Goal: Task Accomplishment & Management: Use online tool/utility

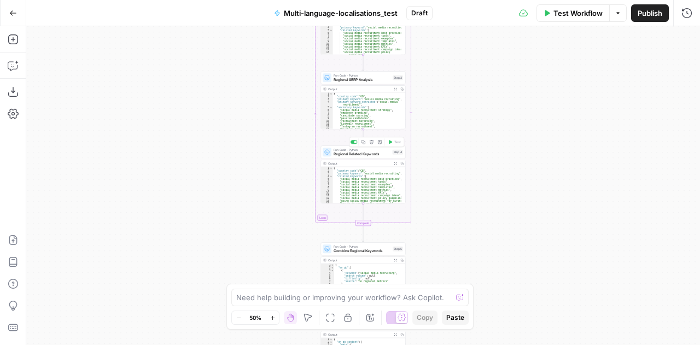
click at [372, 144] on icon "button" at bounding box center [372, 142] width 4 height 4
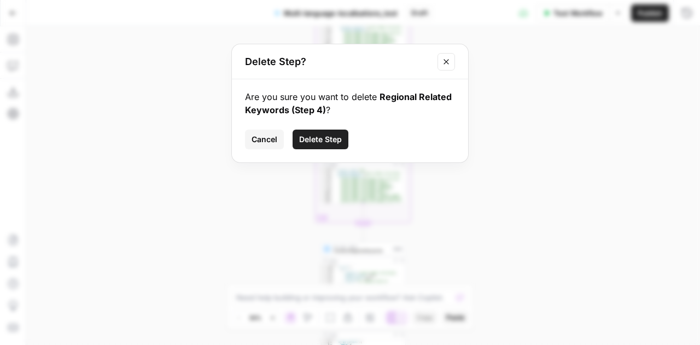
click at [340, 136] on span "Delete Step" at bounding box center [320, 139] width 43 height 11
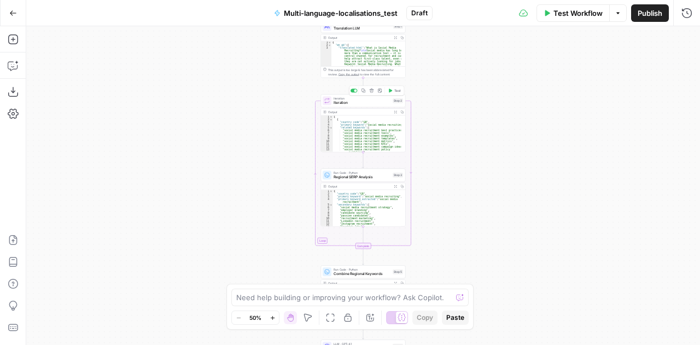
click at [370, 91] on icon "button" at bounding box center [372, 91] width 4 height 4
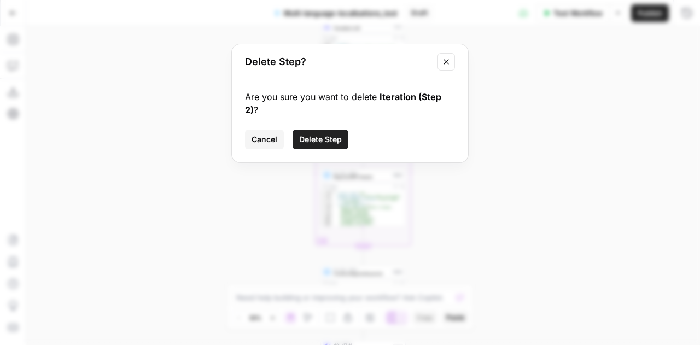
click at [318, 134] on button "Delete Step" at bounding box center [321, 140] width 56 height 20
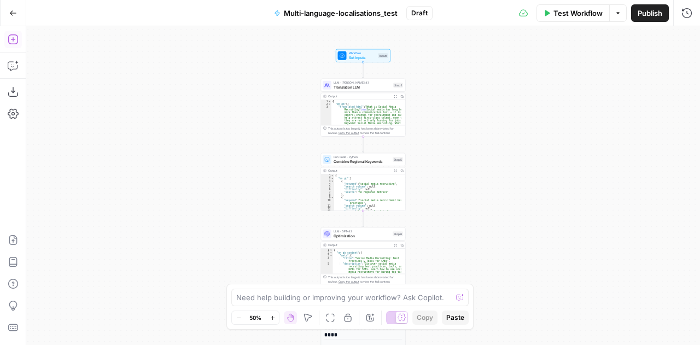
click at [16, 38] on icon "button" at bounding box center [13, 39] width 11 height 11
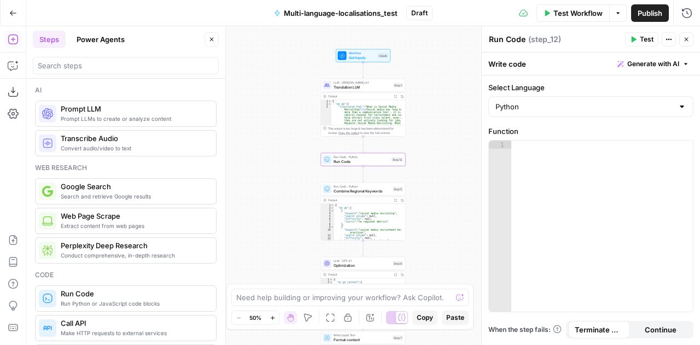
click at [505, 39] on textarea "Run Code" at bounding box center [507, 39] width 37 height 11
type textarea "S"
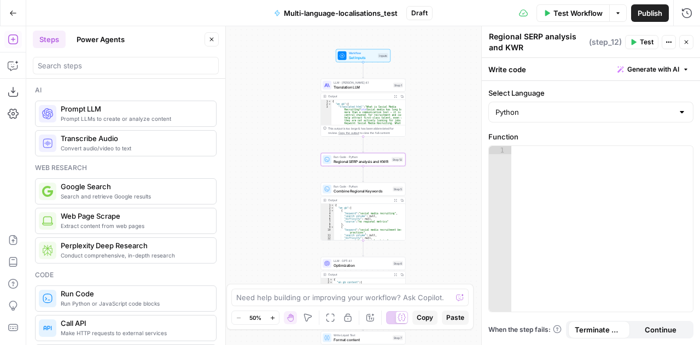
type textarea "Regional SERP analysis and KWR"
click at [463, 124] on div "Workflow Set Inputs Inputs LLM · [PERSON_NAME] Opus 4.1 Translation LLM Step 1 …" at bounding box center [363, 185] width 674 height 319
click at [559, 158] on div at bounding box center [602, 238] width 182 height 184
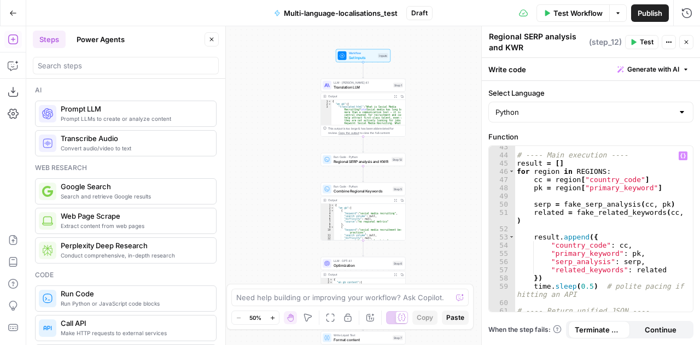
scroll to position [528, 0]
click at [565, 132] on label "Function" at bounding box center [590, 136] width 205 height 11
click at [553, 129] on div "Select Language Python Function 43 44 45 46 47 48 49 50 51 52 53 54 55 56 57 58…" at bounding box center [591, 213] width 218 height 264
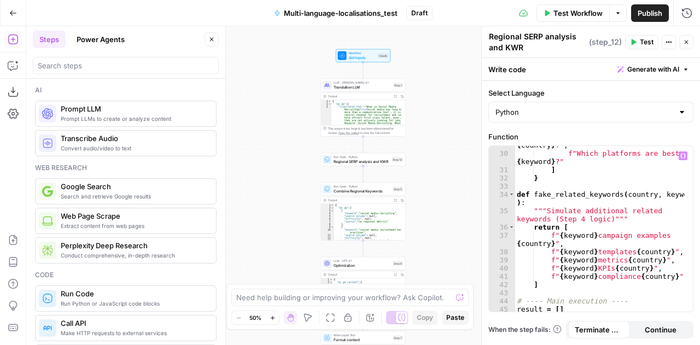
scroll to position [42, 0]
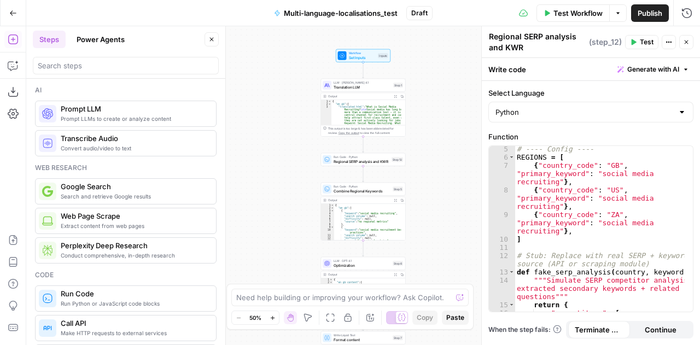
click at [688, 40] on icon "button" at bounding box center [687, 42] width 4 height 4
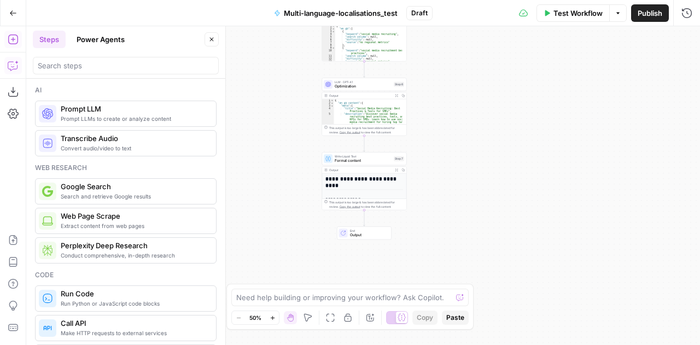
click at [13, 67] on icon "button" at bounding box center [12, 67] width 3 height 1
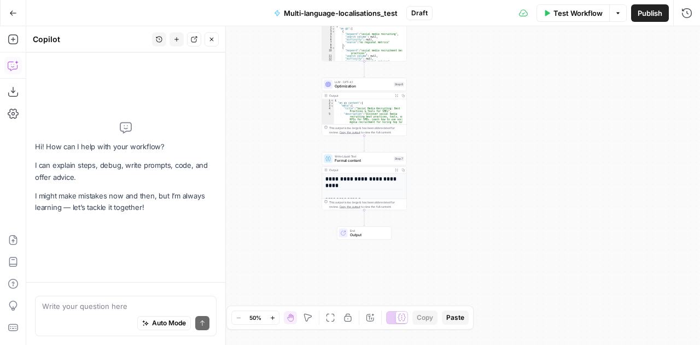
click at [100, 311] on textarea at bounding box center [125, 306] width 167 height 11
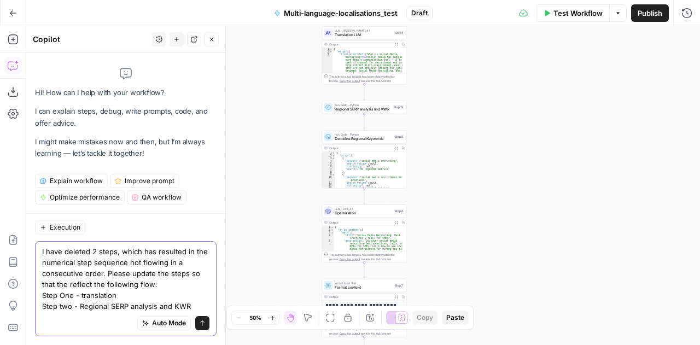
click at [63, 302] on textarea "I have deleted 2 steps, which has resulted in the numerical step sequence not f…" at bounding box center [125, 279] width 167 height 66
click at [63, 297] on textarea "I have deleted 2 steps, which has resulted in the numerical step sequence not f…" at bounding box center [125, 279] width 167 height 66
click at [61, 308] on textarea "I have deleted 2 steps, which has resulted in the numerical step sequence not f…" at bounding box center [125, 279] width 167 height 66
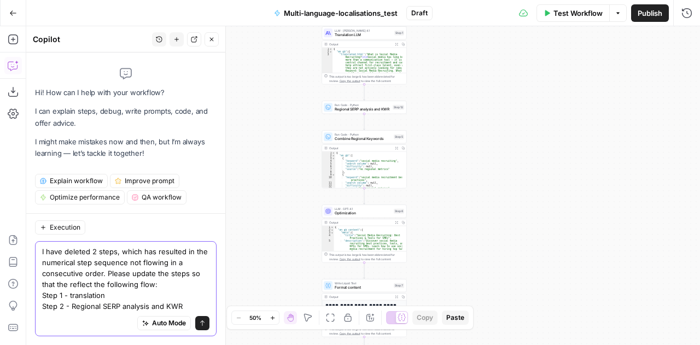
click at [190, 307] on textarea "I have deleted 2 steps, which has resulted in the numerical step sequence not f…" at bounding box center [125, 279] width 167 height 66
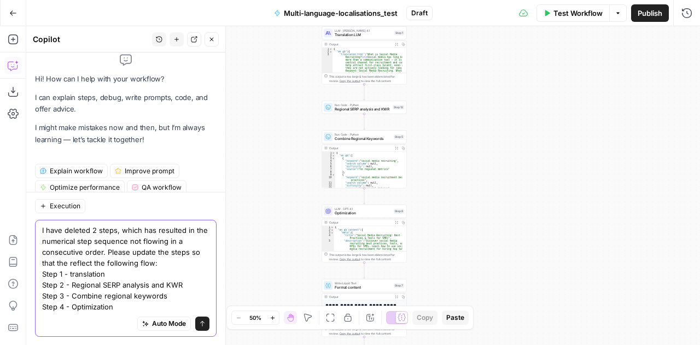
scroll to position [19, 0]
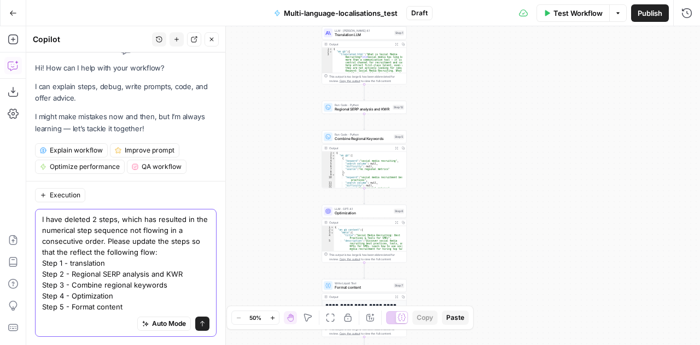
type textarea "I have deleted 2 steps, which has resulted in the numerical step sequence not f…"
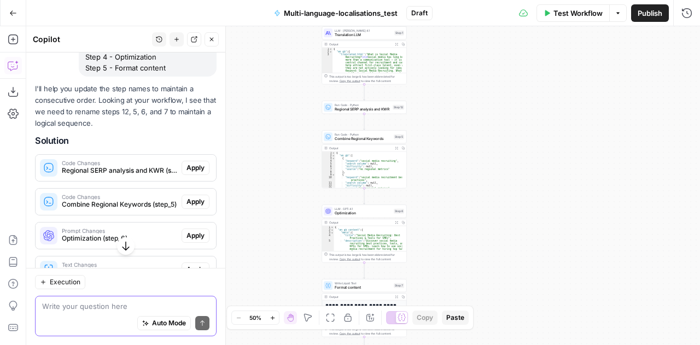
scroll to position [223, 0]
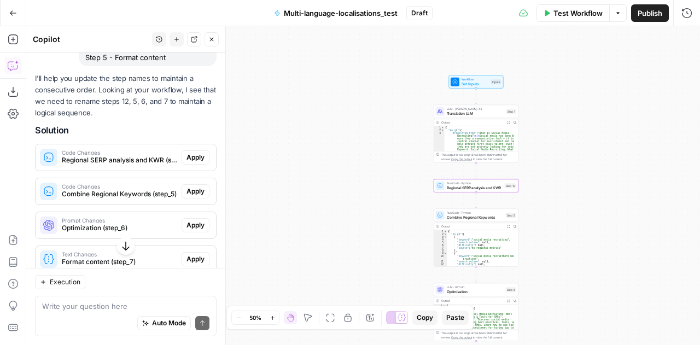
click at [186, 157] on span "Apply" at bounding box center [195, 158] width 18 height 10
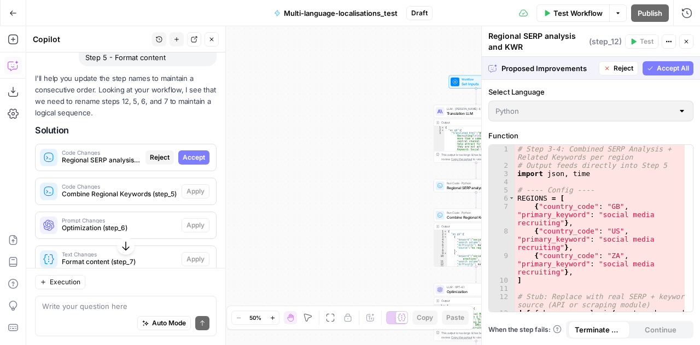
click at [675, 68] on span "Accept All" at bounding box center [673, 68] width 32 height 10
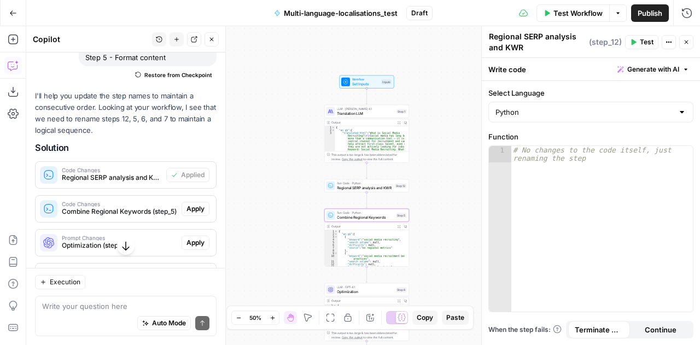
click at [190, 202] on button "Apply" at bounding box center [196, 209] width 28 height 14
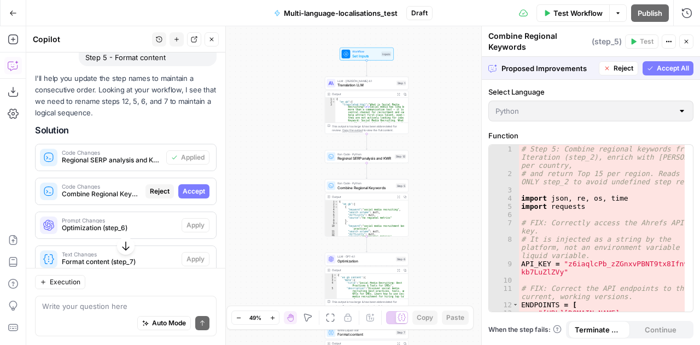
click at [674, 69] on span "Accept All" at bounding box center [673, 68] width 32 height 10
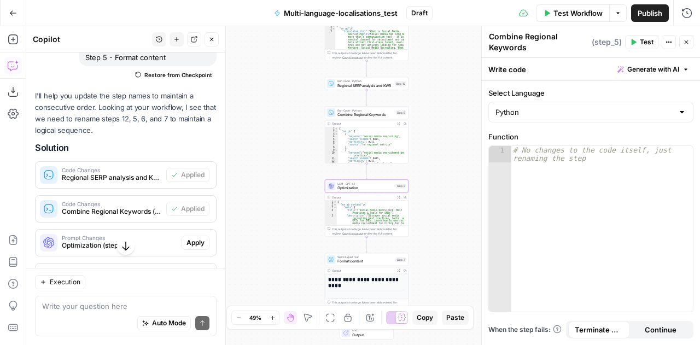
click at [188, 238] on span "Apply" at bounding box center [195, 243] width 18 height 10
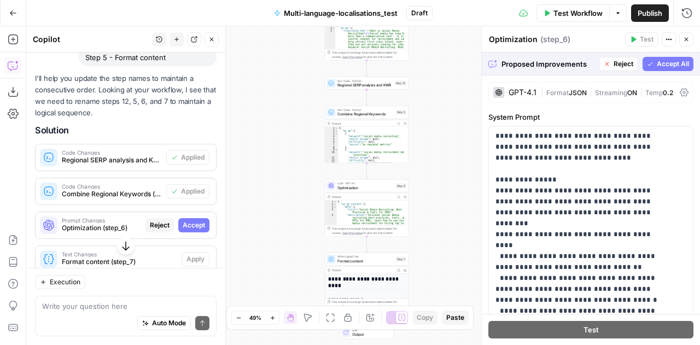
click at [657, 60] on span "Accept All" at bounding box center [673, 64] width 32 height 10
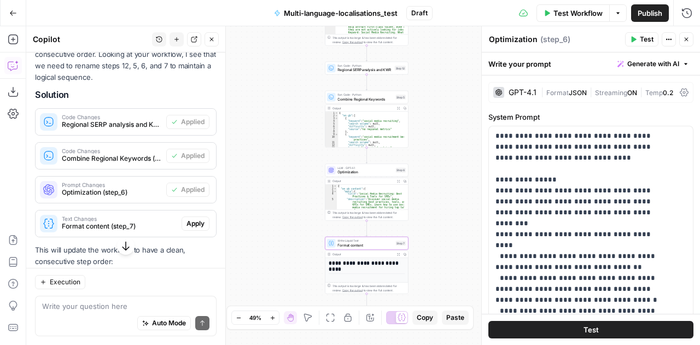
scroll to position [276, 0]
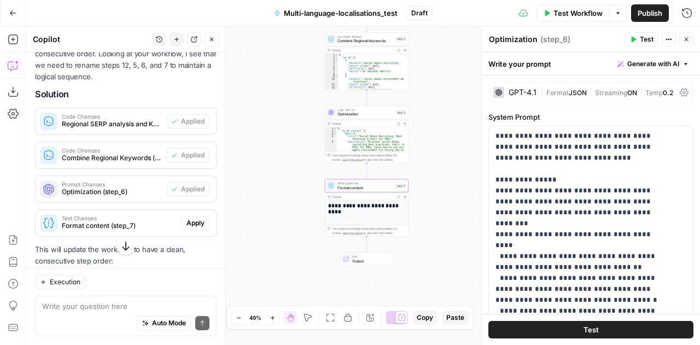
click at [187, 224] on span "Apply" at bounding box center [195, 223] width 18 height 10
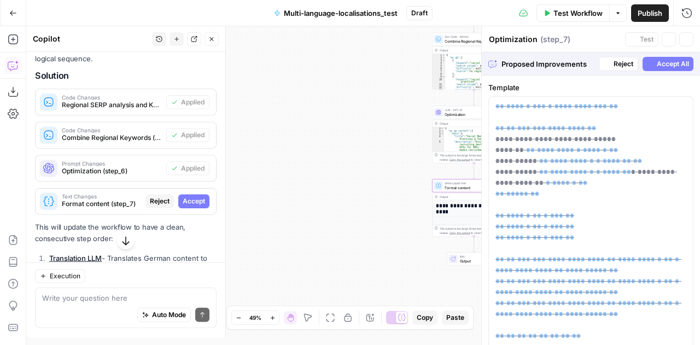
type textarea "Format content"
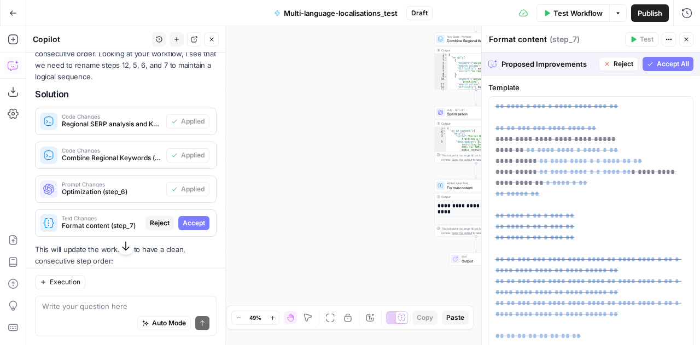
click at [657, 67] on span "Accept All" at bounding box center [673, 64] width 32 height 10
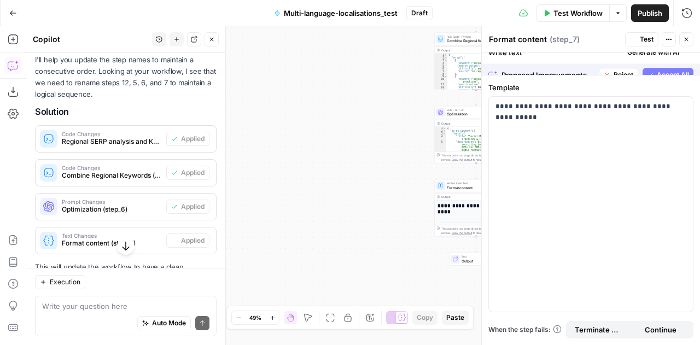
scroll to position [276, 0]
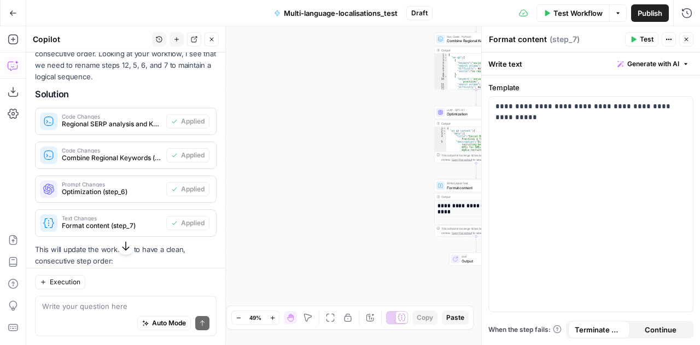
click at [690, 37] on button "Close" at bounding box center [686, 39] width 14 height 14
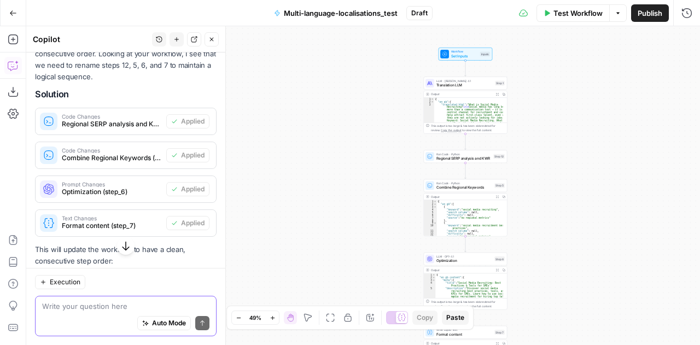
click at [92, 311] on textarea at bounding box center [125, 306] width 167 height 11
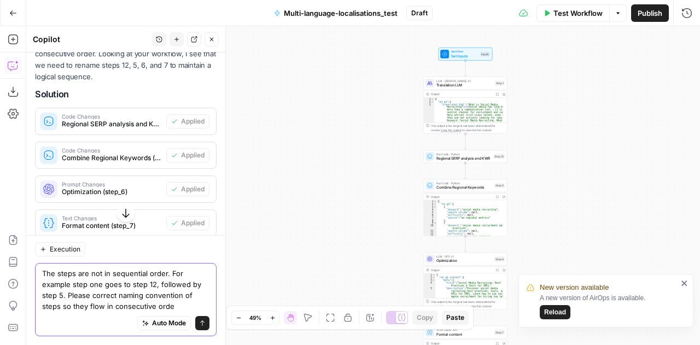
type textarea "The steps are not in sequential order. For example step one goes to step 12, fo…"
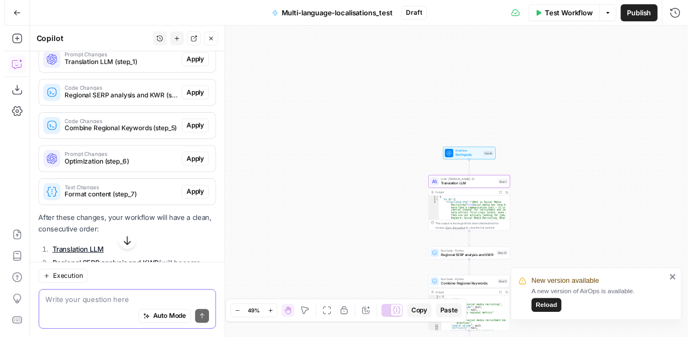
scroll to position [844, 0]
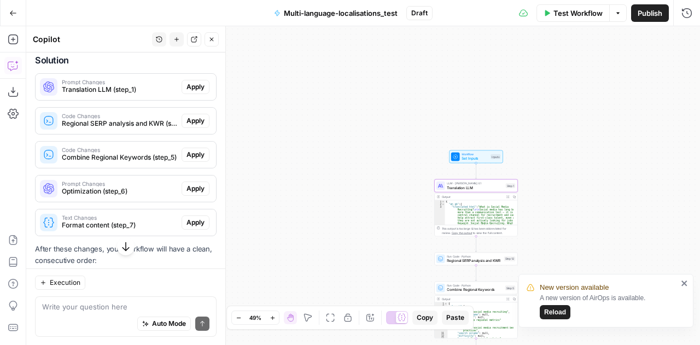
click at [190, 92] on span "Apply" at bounding box center [195, 87] width 18 height 10
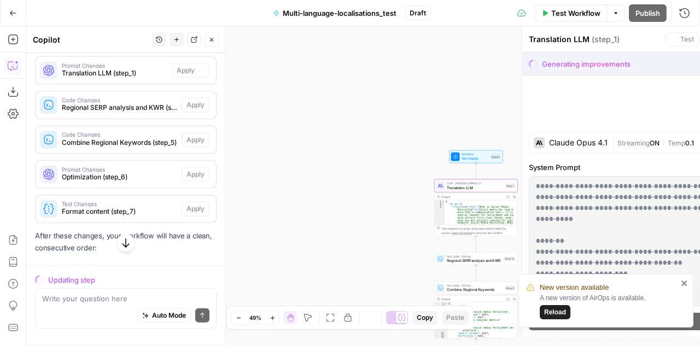
scroll to position [827, 0]
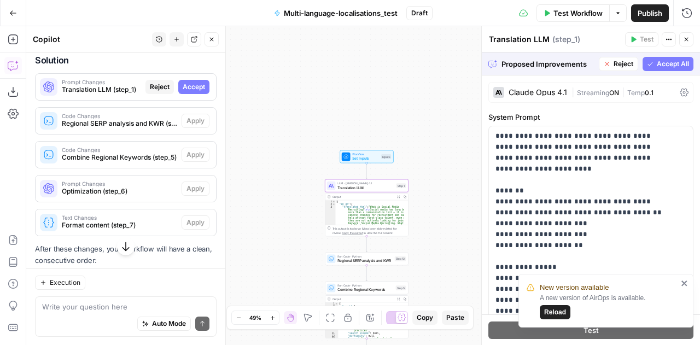
click at [183, 92] on span "Accept" at bounding box center [194, 87] width 22 height 10
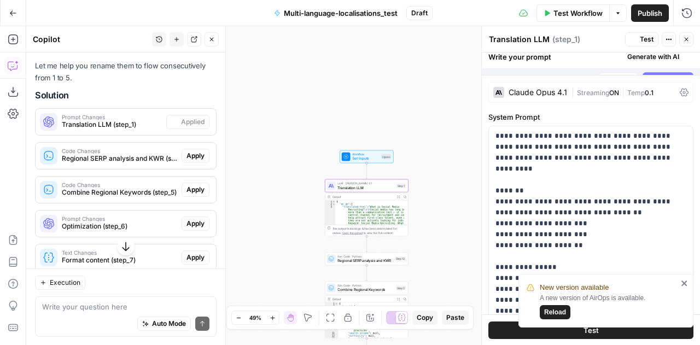
scroll to position [862, 0]
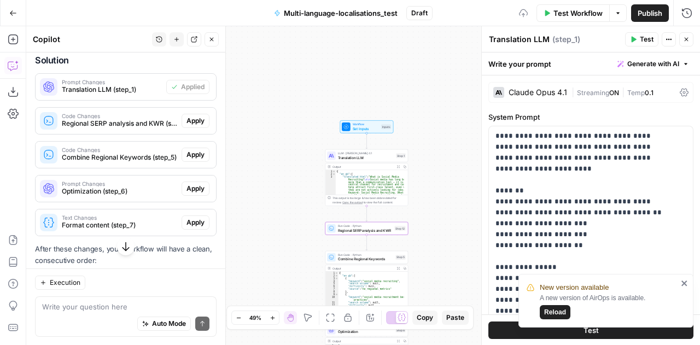
click at [188, 126] on span "Apply" at bounding box center [195, 121] width 18 height 10
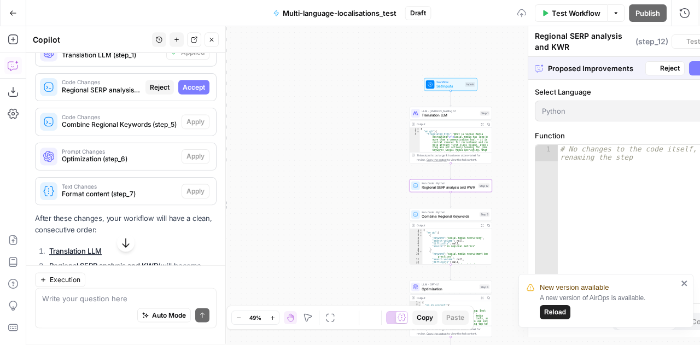
scroll to position [827, 0]
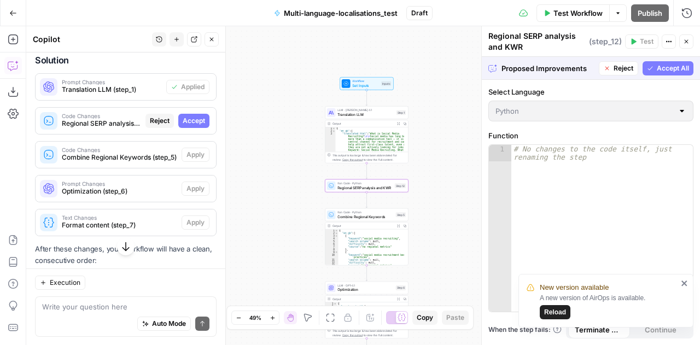
click at [184, 126] on span "Accept" at bounding box center [194, 121] width 22 height 10
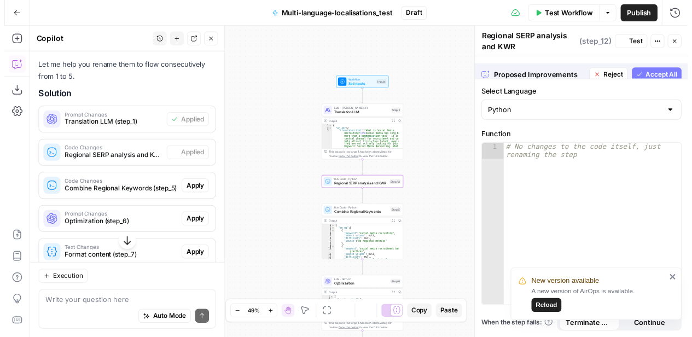
scroll to position [862, 0]
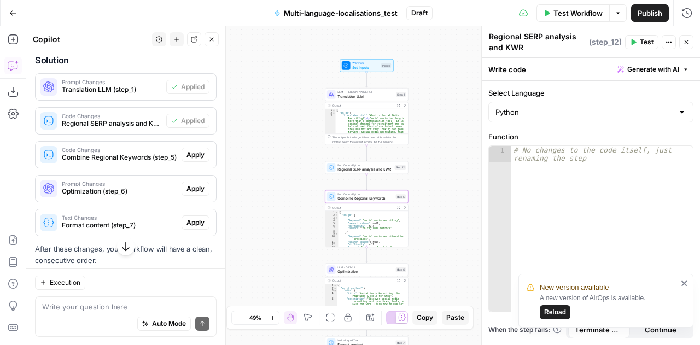
click at [188, 160] on span "Apply" at bounding box center [195, 155] width 18 height 10
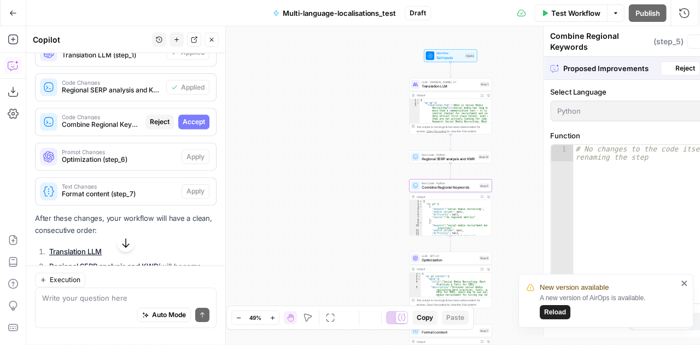
scroll to position [827, 0]
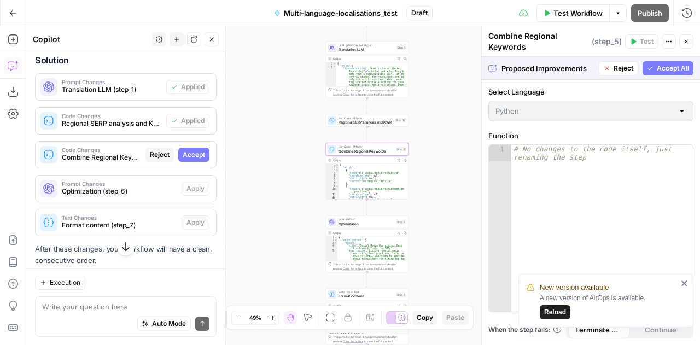
click at [185, 160] on span "Accept" at bounding box center [194, 155] width 22 height 10
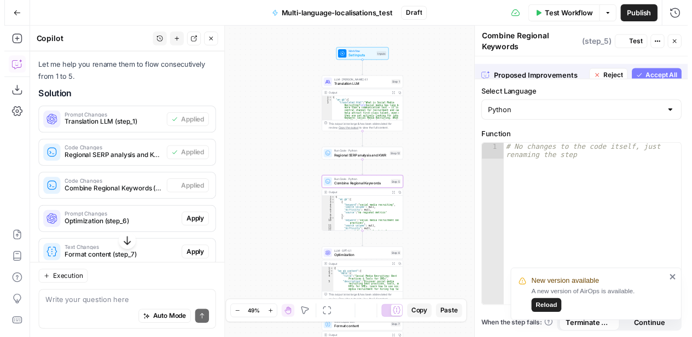
scroll to position [862, 0]
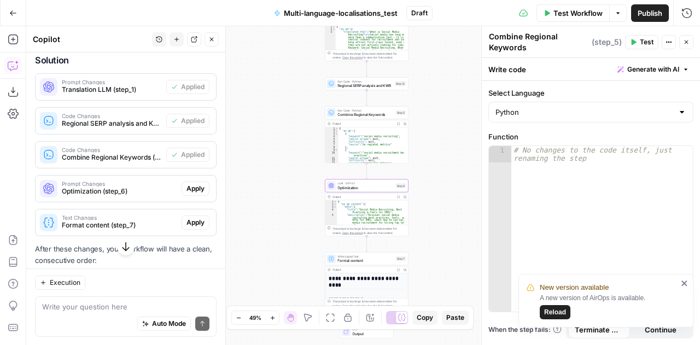
click at [186, 194] on span "Apply" at bounding box center [195, 189] width 18 height 10
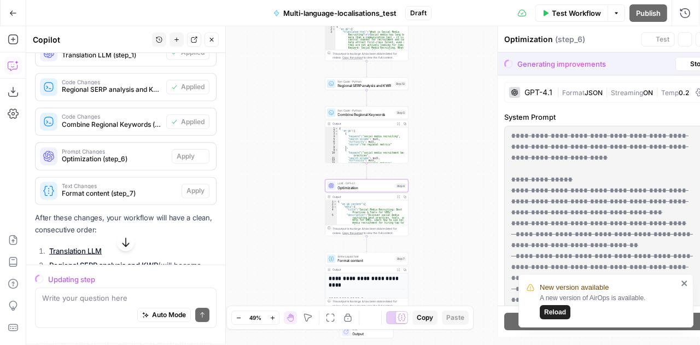
scroll to position [827, 0]
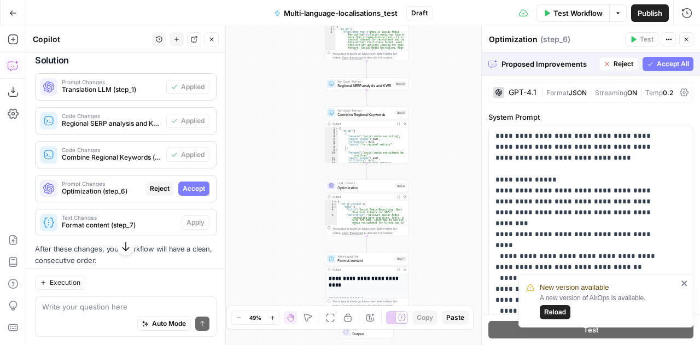
click at [657, 61] on span "Accept All" at bounding box center [673, 64] width 32 height 10
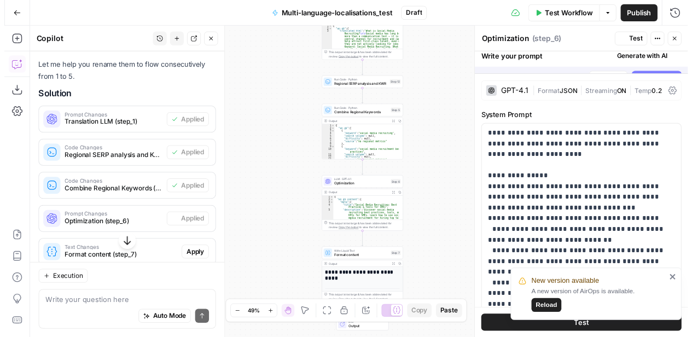
scroll to position [862, 0]
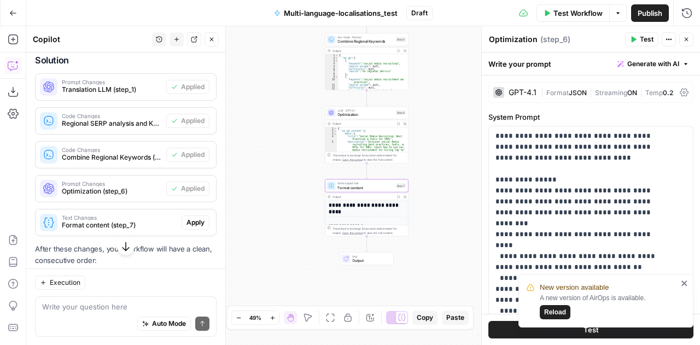
click at [195, 227] on span "Apply" at bounding box center [195, 223] width 18 height 10
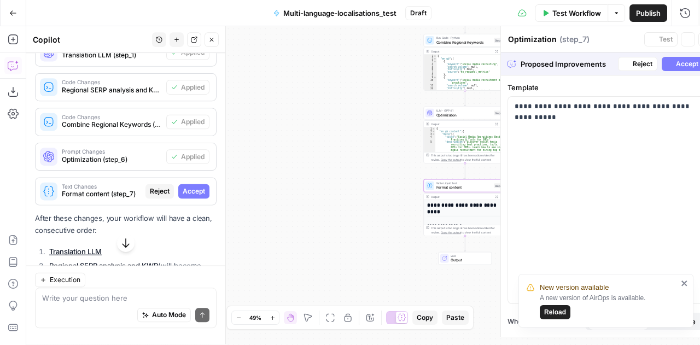
scroll to position [827, 0]
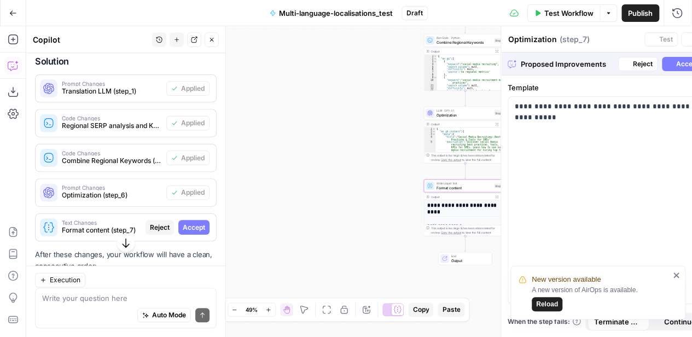
type textarea "Format content"
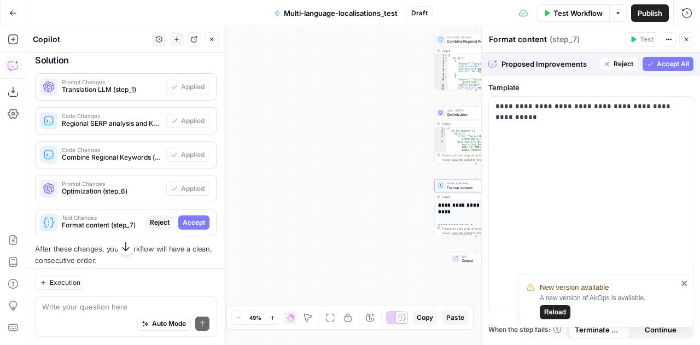
click at [195, 227] on span "Accept" at bounding box center [194, 223] width 22 height 10
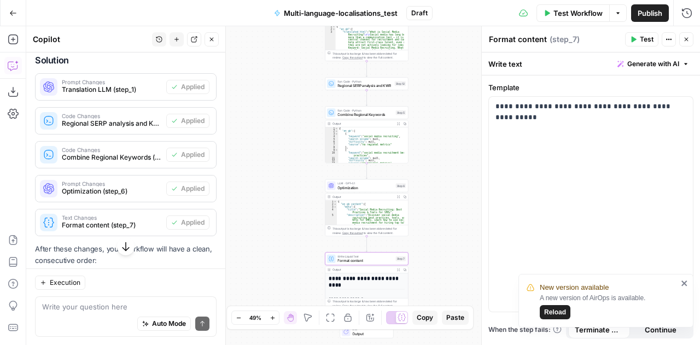
scroll to position [1048, 0]
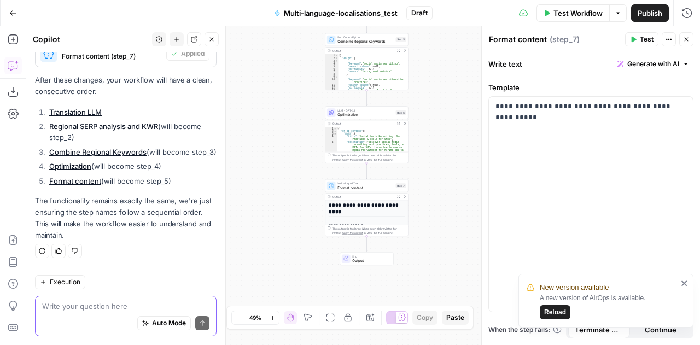
click at [81, 308] on textarea at bounding box center [125, 306] width 167 height 11
click at [552, 310] on span "Reload" at bounding box center [555, 312] width 22 height 10
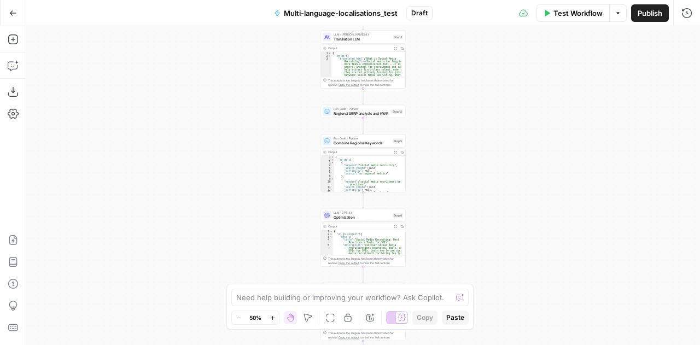
click at [285, 296] on div "Hand M" at bounding box center [291, 296] width 31 height 11
click at [265, 298] on textarea at bounding box center [343, 297] width 215 height 11
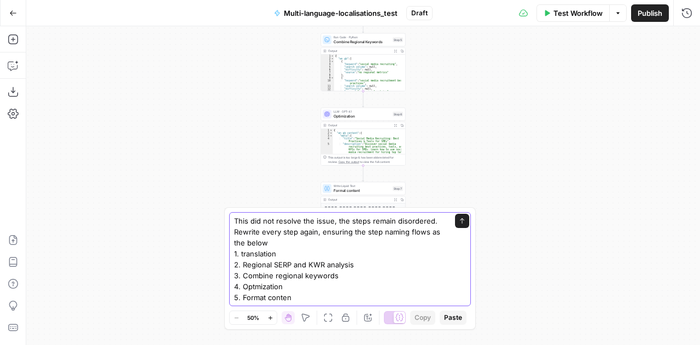
type textarea "This did not resolve the issue, the steps remain disordered. Rewrite every step…"
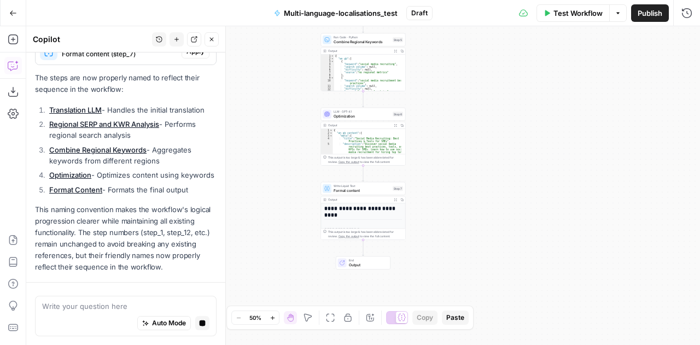
scroll to position [512, 0]
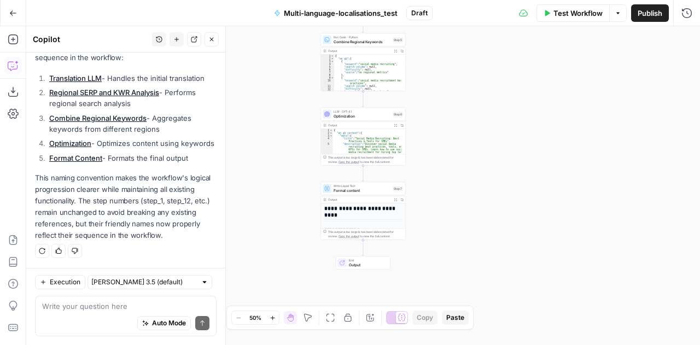
click at [108, 304] on textarea at bounding box center [125, 306] width 167 height 11
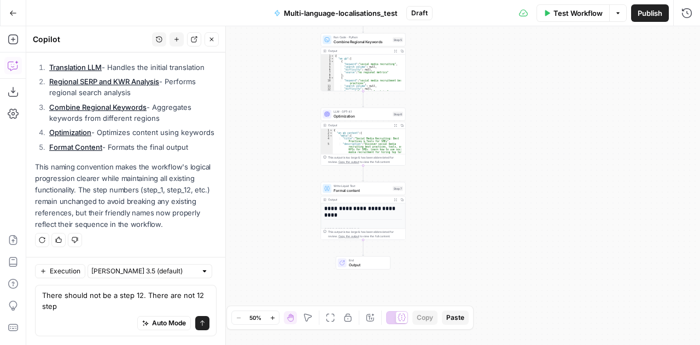
type textarea "There should not be a step 12. There are not 12 steps"
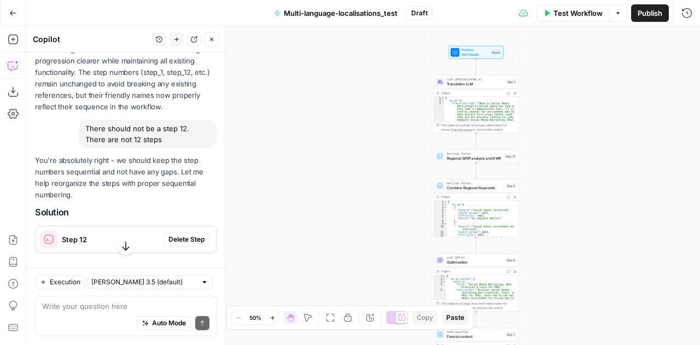
scroll to position [737, 0]
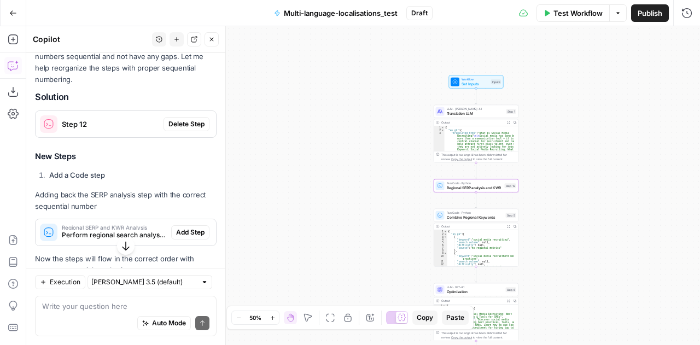
click at [183, 129] on span "Delete Step" at bounding box center [186, 124] width 36 height 10
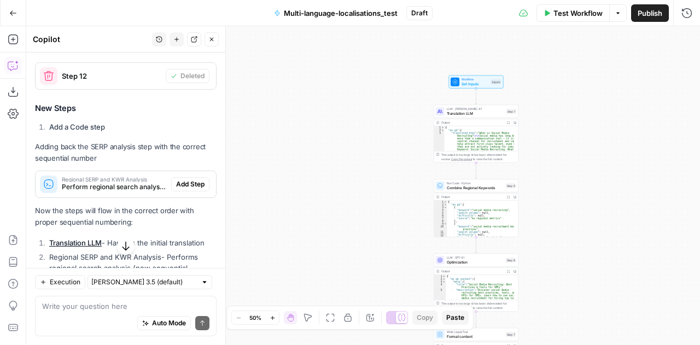
scroll to position [816, 0]
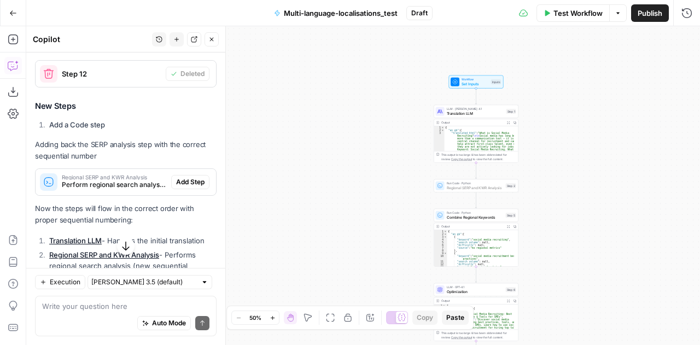
click at [182, 187] on span "Add Step" at bounding box center [190, 182] width 28 height 10
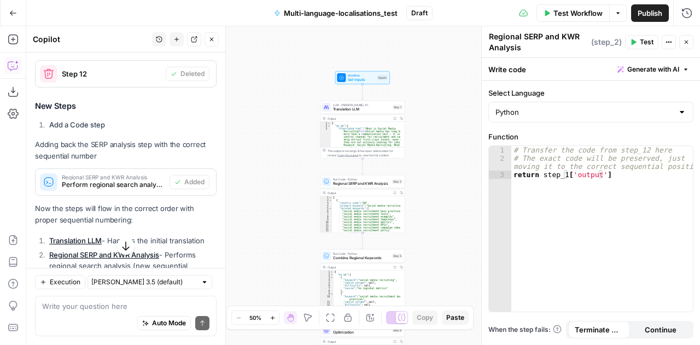
click at [687, 43] on icon "button" at bounding box center [686, 42] width 7 height 7
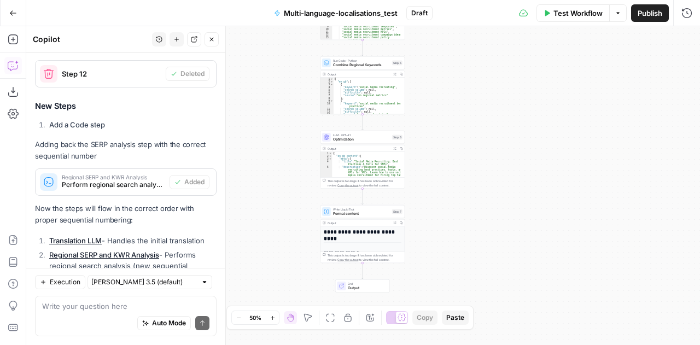
scroll to position [995, 0]
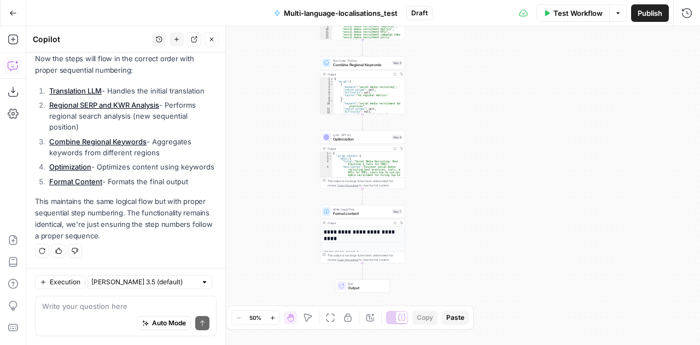
click at [72, 313] on div "Auto Mode Send" at bounding box center [125, 324] width 167 height 24
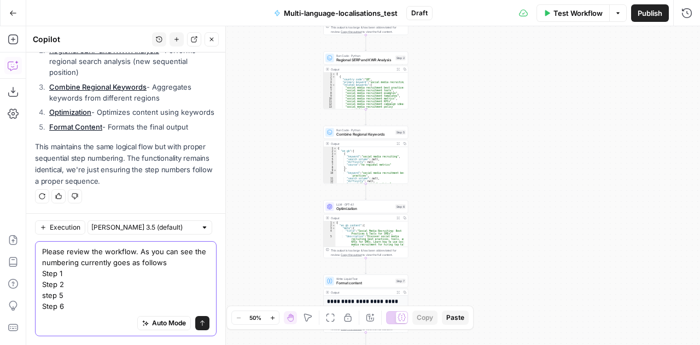
scroll to position [1060, 0]
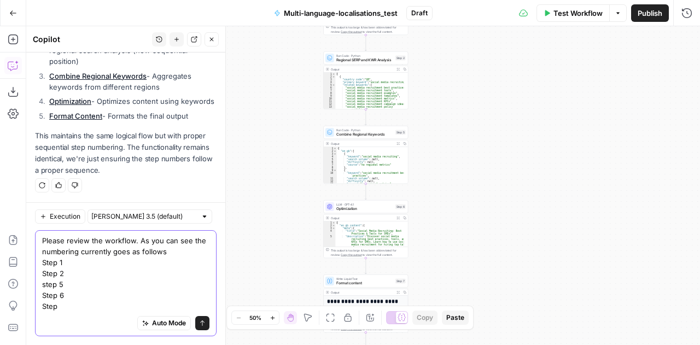
type textarea "Please review the workflow. As you can see the numbering currently goes as foll…"
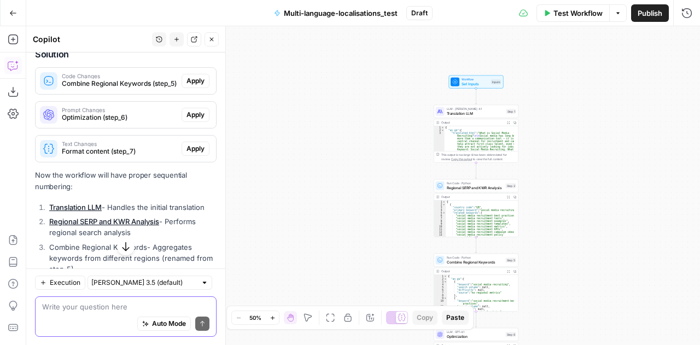
scroll to position [1305, 0]
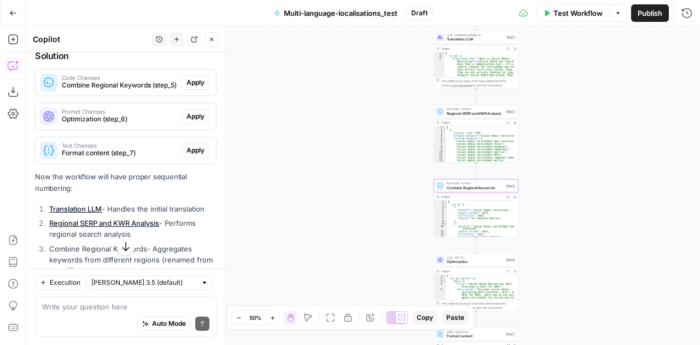
click at [194, 87] on span "Apply" at bounding box center [195, 83] width 18 height 10
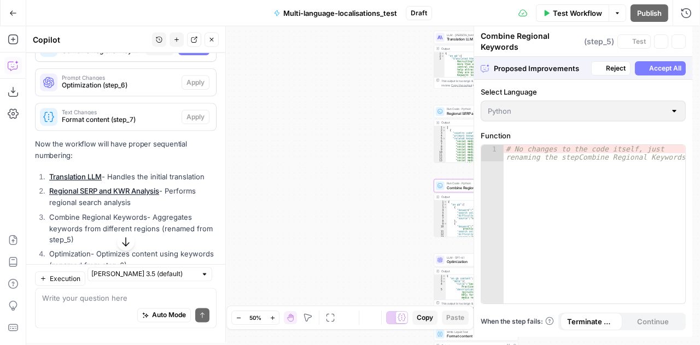
scroll to position [1270, 0]
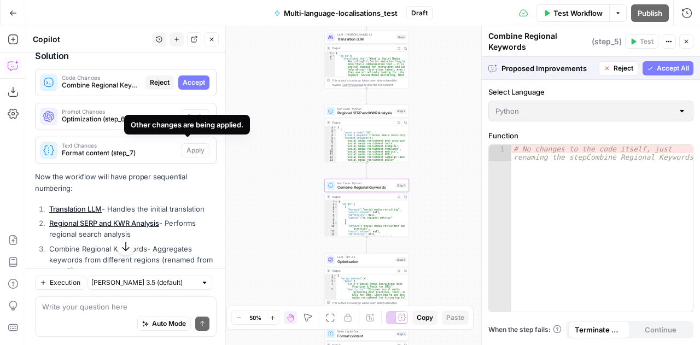
click at [185, 87] on span "Accept" at bounding box center [194, 83] width 22 height 10
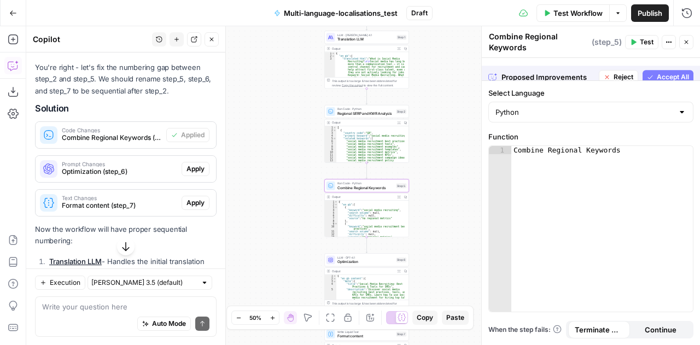
scroll to position [1323, 0]
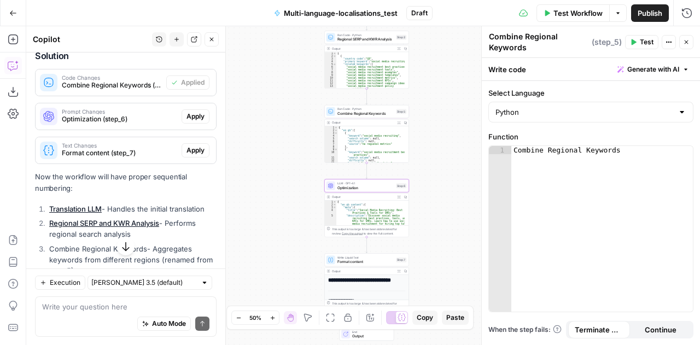
click at [186, 121] on span "Apply" at bounding box center [195, 117] width 18 height 10
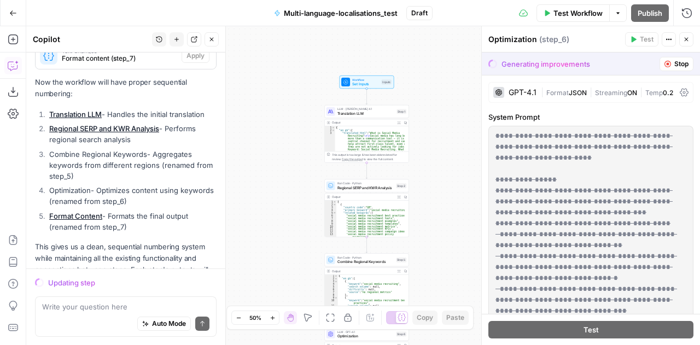
scroll to position [1462, 0]
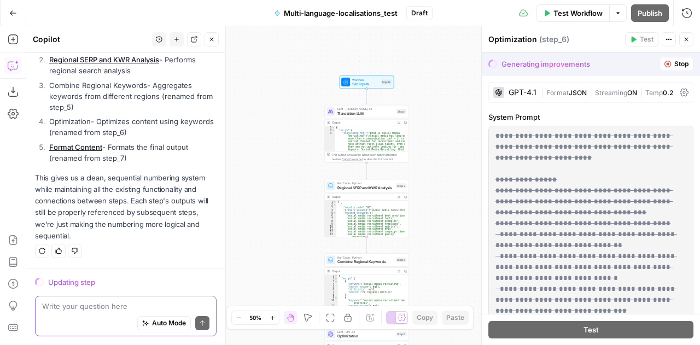
click at [89, 310] on textarea at bounding box center [125, 306] width 167 height 11
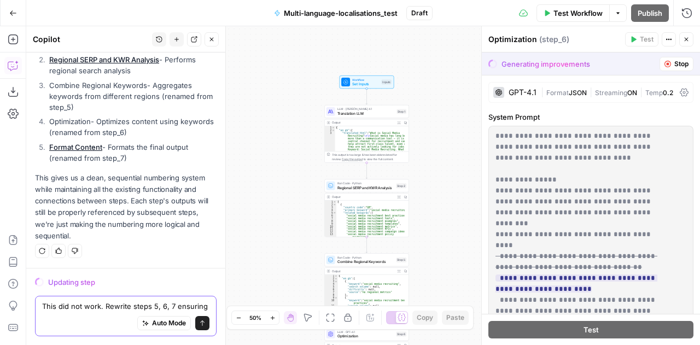
scroll to position [1473, 0]
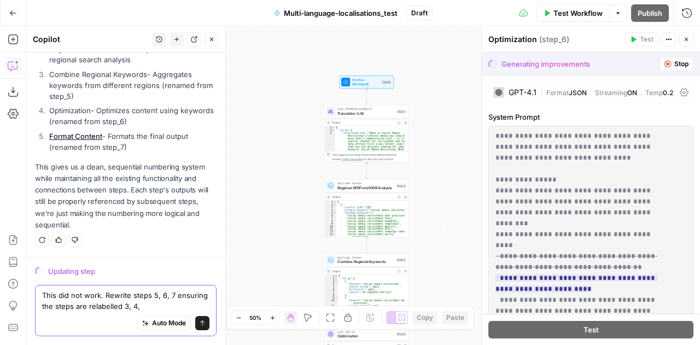
type textarea "This did not work. Rewrite steps 5, 6, 7 ensuring the steps are relabelled 3, 4…"
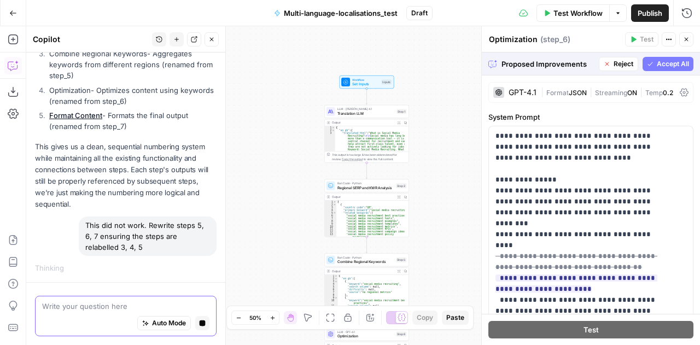
scroll to position [1490, 0]
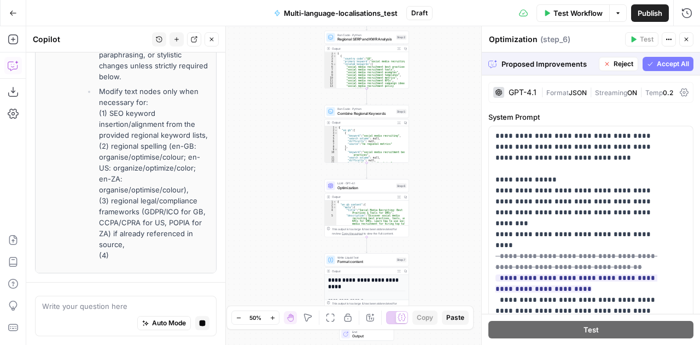
click at [687, 38] on icon "button" at bounding box center [686, 39] width 7 height 7
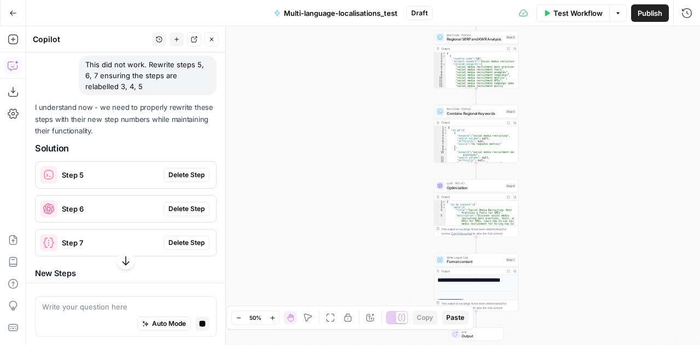
scroll to position [1623, 0]
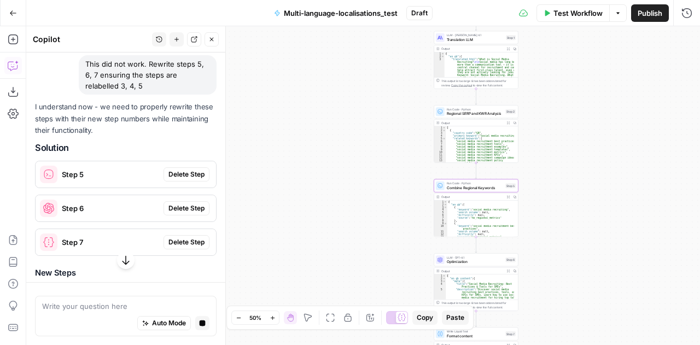
click at [172, 179] on span "Delete Step" at bounding box center [186, 175] width 36 height 10
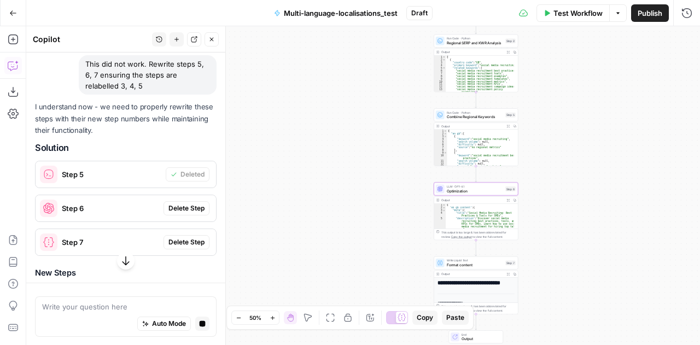
click at [175, 215] on button "Delete Step" at bounding box center [187, 208] width 46 height 14
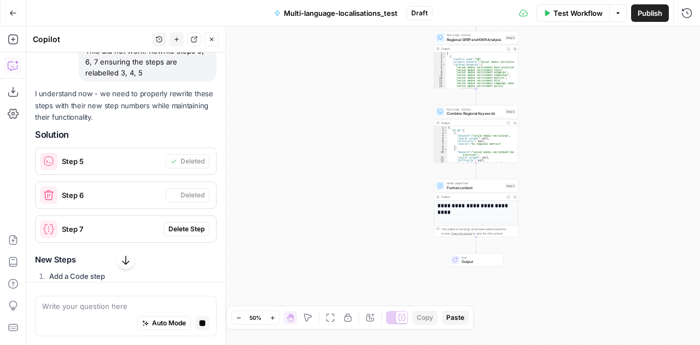
scroll to position [1609, 0]
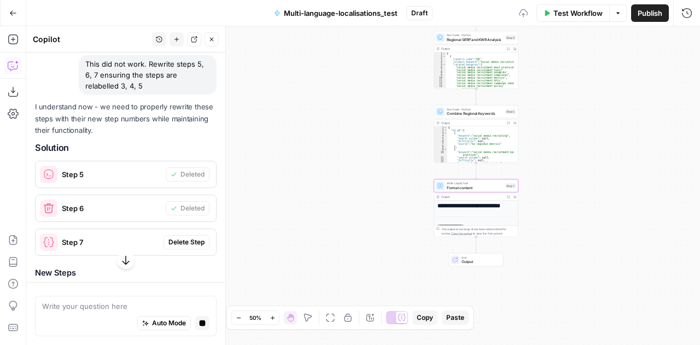
click at [178, 247] on span "Delete Step" at bounding box center [186, 242] width 36 height 10
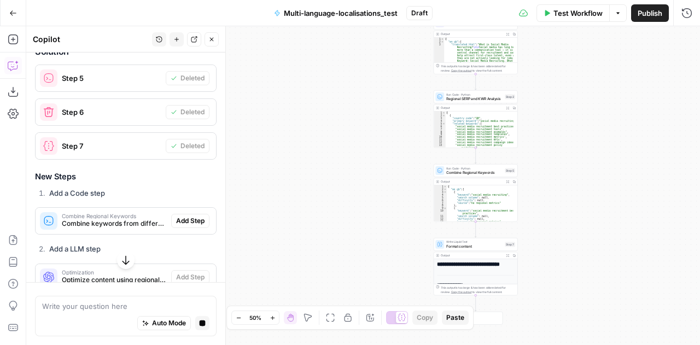
scroll to position [1707, 0]
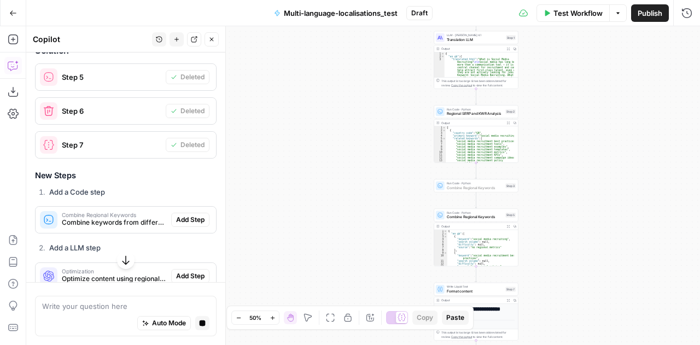
click at [180, 225] on span "Add Step" at bounding box center [190, 220] width 28 height 10
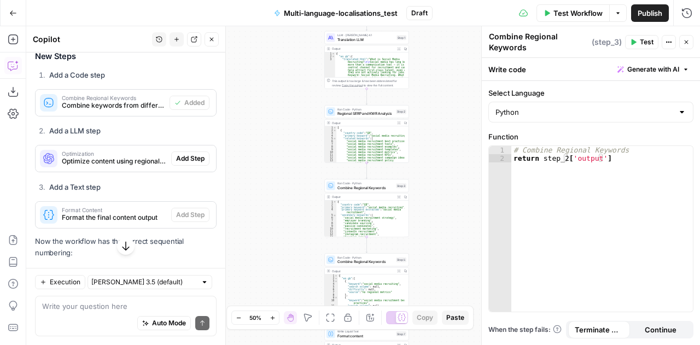
scroll to position [1903, 0]
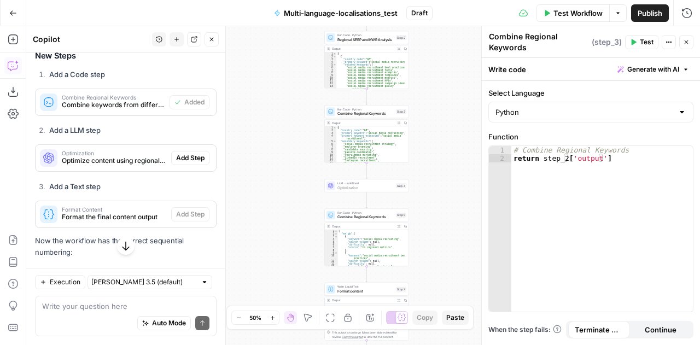
click at [181, 163] on span "Add Step" at bounding box center [190, 158] width 28 height 10
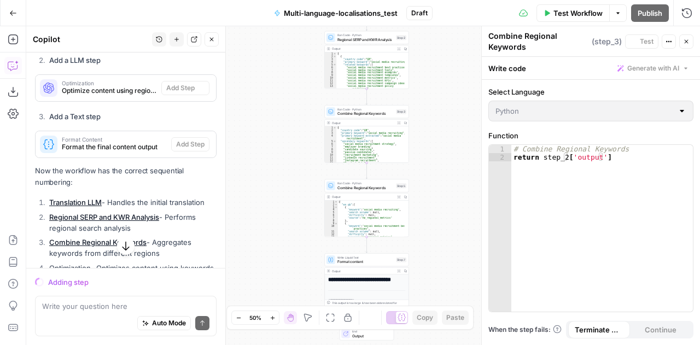
scroll to position [1833, 0]
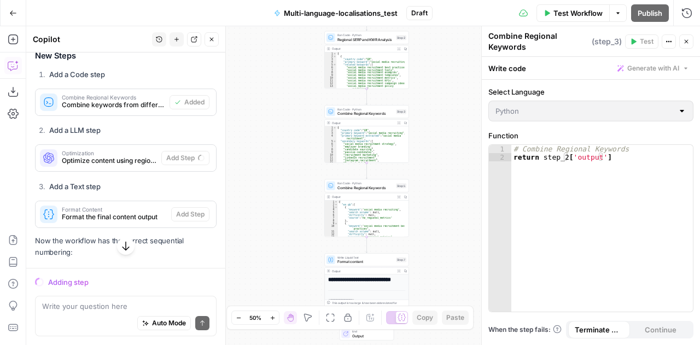
click at [380, 185] on span "Combine Regional Keywords" at bounding box center [365, 187] width 57 height 5
click at [688, 47] on button "Close" at bounding box center [686, 41] width 14 height 14
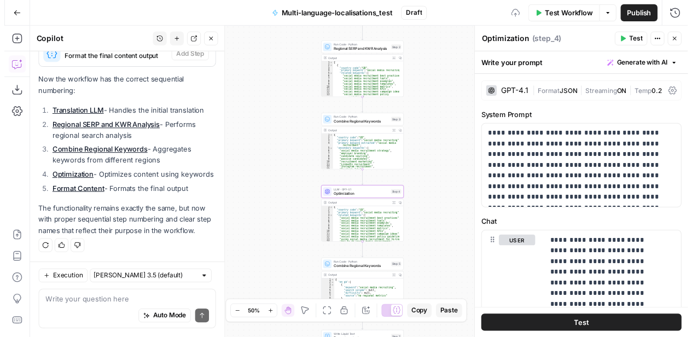
scroll to position [2099, 0]
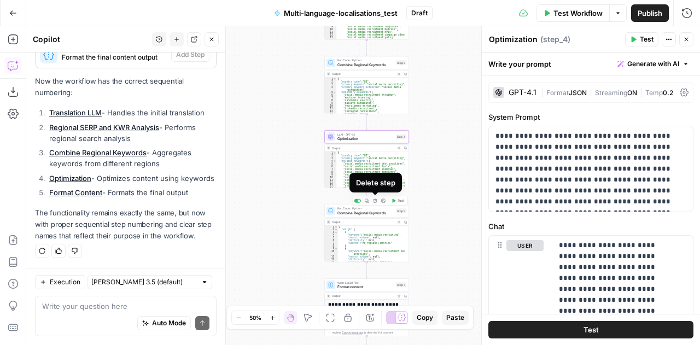
click at [376, 204] on button "Delete step" at bounding box center [374, 200] width 7 height 7
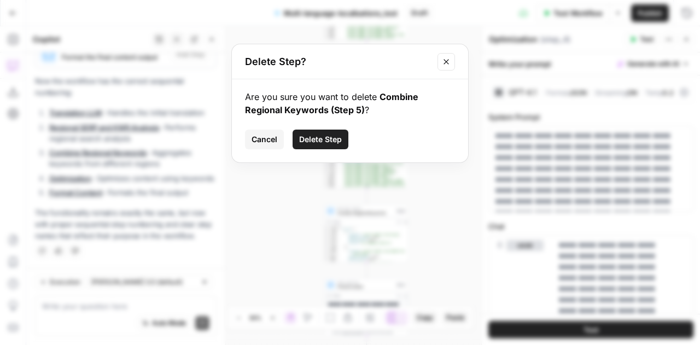
click at [312, 137] on span "Delete Step" at bounding box center [320, 139] width 43 height 11
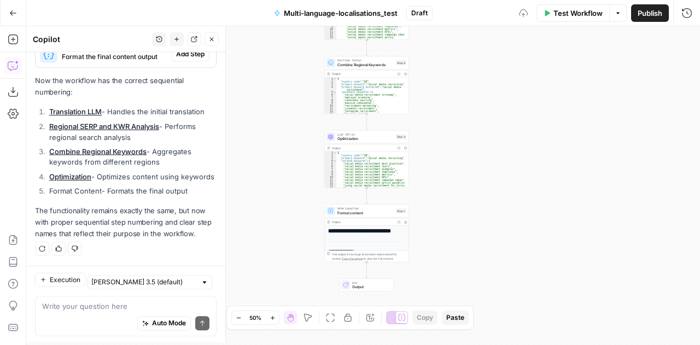
scroll to position [2086, 0]
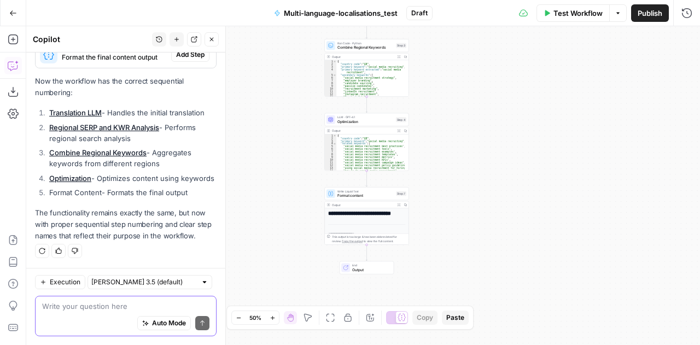
click at [102, 309] on textarea at bounding box center [125, 306] width 167 height 11
type textarea "S"
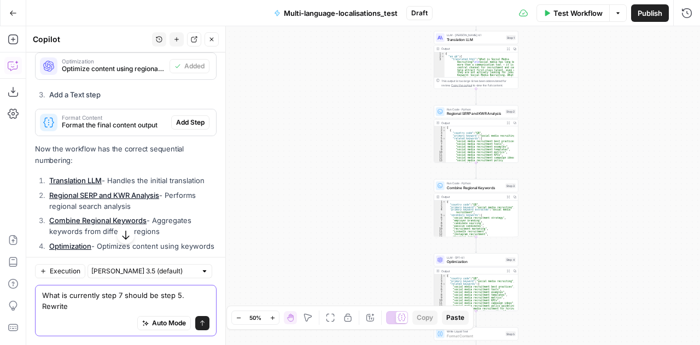
scroll to position [2008, 0]
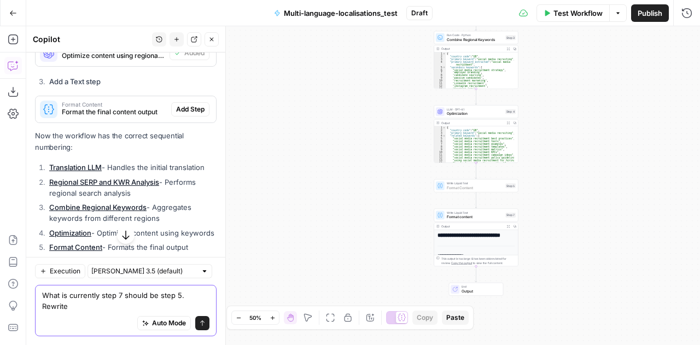
type textarea "What is currently step 7 should be step 5. Rewrite"
click at [179, 114] on span "Add Step" at bounding box center [190, 109] width 28 height 10
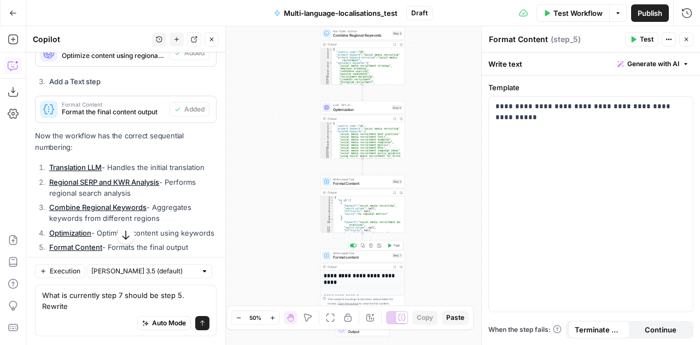
click at [369, 259] on span "Format content" at bounding box center [361, 257] width 57 height 5
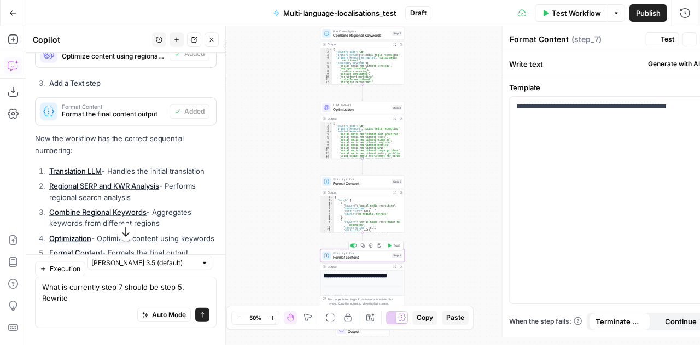
type textarea "Format content"
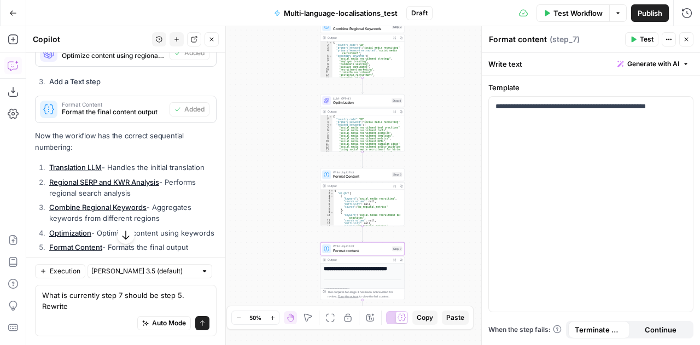
click at [342, 251] on span "Format content" at bounding box center [361, 250] width 57 height 5
click at [343, 173] on span "Write Liquid Text" at bounding box center [361, 172] width 57 height 4
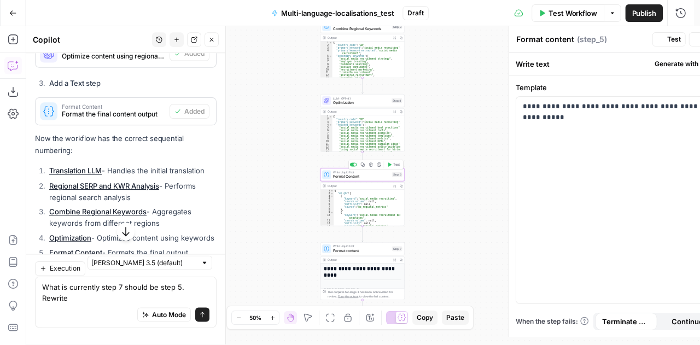
type textarea "Format Content"
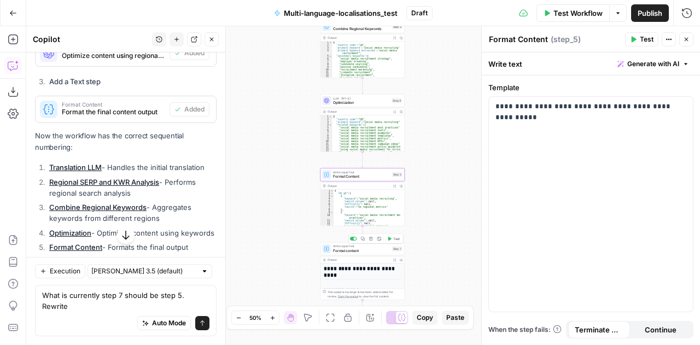
click at [349, 251] on span "Format content" at bounding box center [361, 250] width 57 height 5
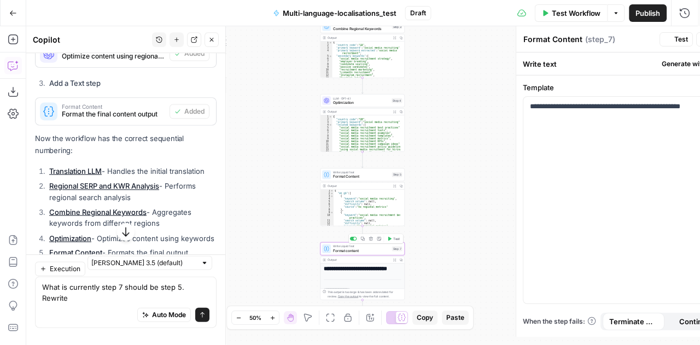
type textarea "Format content"
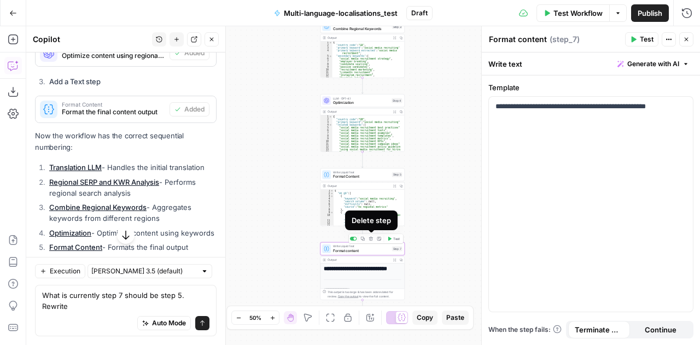
click at [370, 238] on icon "button" at bounding box center [371, 239] width 4 height 4
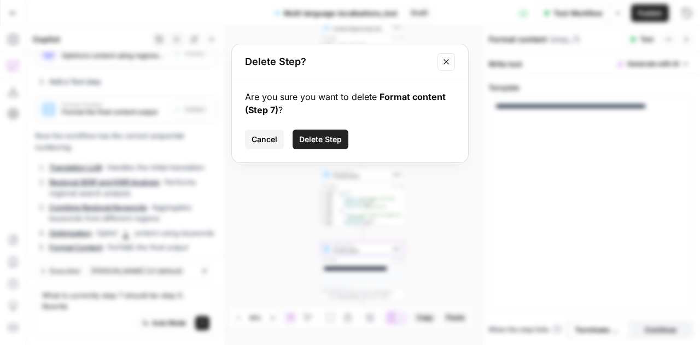
click at [318, 144] on span "Delete Step" at bounding box center [320, 139] width 43 height 11
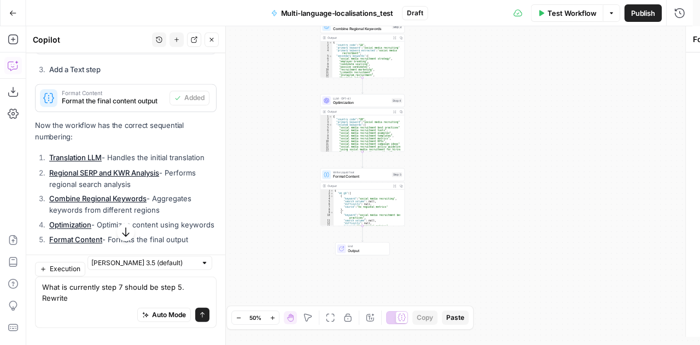
scroll to position [1994, 0]
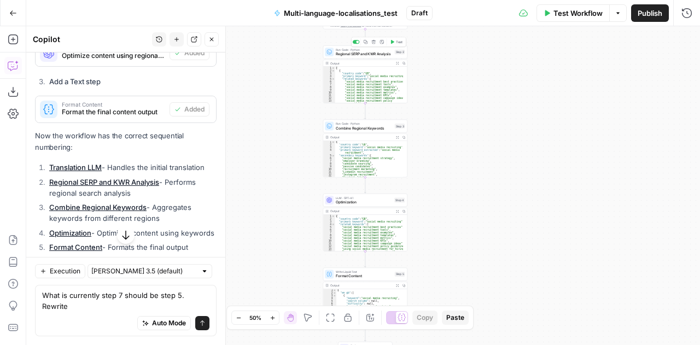
click at [344, 52] on span "Regional SERP and KWR Analysis" at bounding box center [364, 53] width 57 height 5
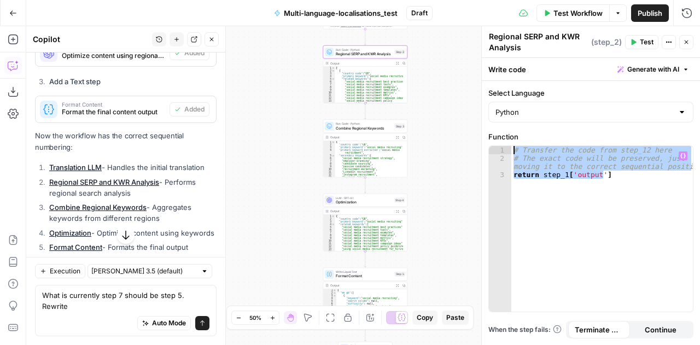
drag, startPoint x: 620, startPoint y: 176, endPoint x: 492, endPoint y: 145, distance: 131.6
click at [492, 146] on div "**********" at bounding box center [591, 229] width 204 height 166
type textarea "**********"
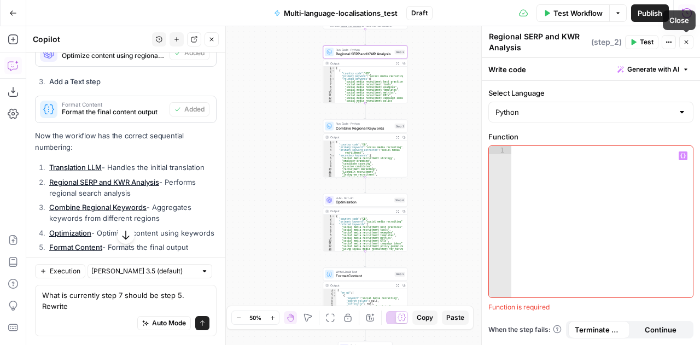
click at [689, 44] on icon "button" at bounding box center [686, 42] width 7 height 7
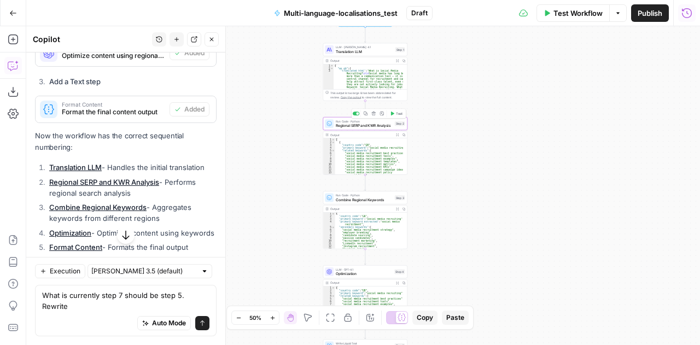
click at [339, 124] on span "Regional SERP and KWR Analysis" at bounding box center [364, 125] width 57 height 5
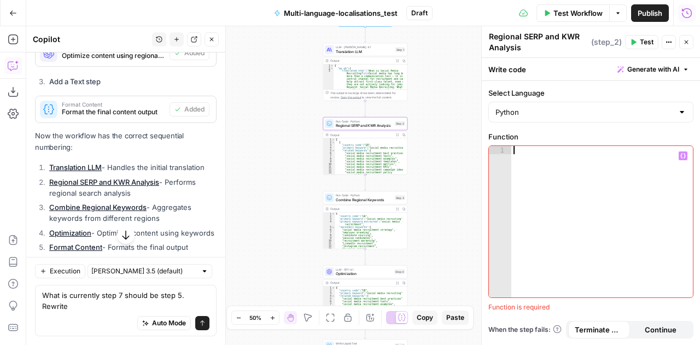
click at [541, 182] on div at bounding box center [602, 231] width 182 height 170
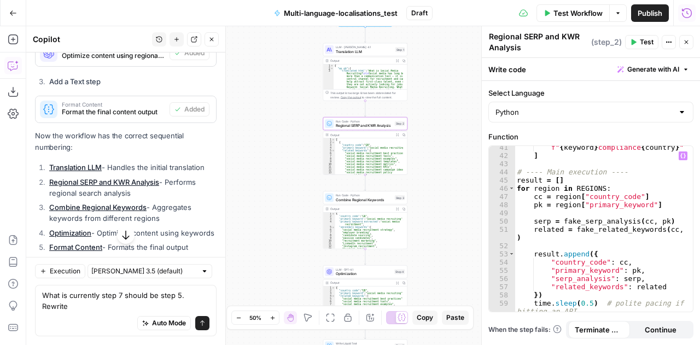
click at [467, 181] on div "Workflow Set Inputs Inputs LLM · [PERSON_NAME] Opus 4.1 Translation LLM Step 1 …" at bounding box center [363, 185] width 674 height 319
click at [689, 42] on icon "button" at bounding box center [686, 42] width 7 height 7
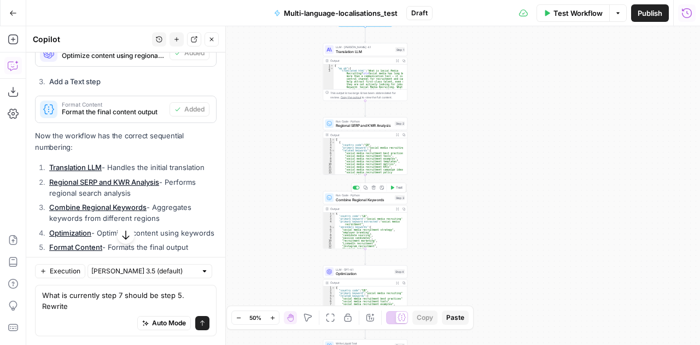
click at [353, 200] on span "Combine Regional Keywords" at bounding box center [364, 199] width 57 height 5
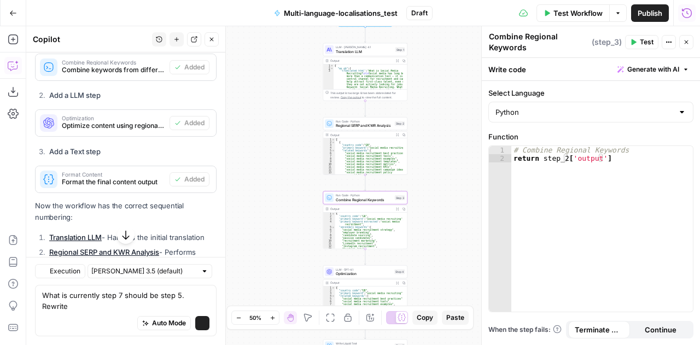
scroll to position [1994, 0]
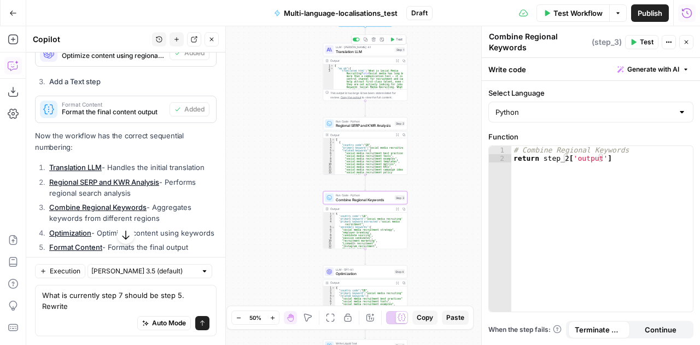
click at [347, 51] on span "Translation LLM" at bounding box center [364, 51] width 57 height 5
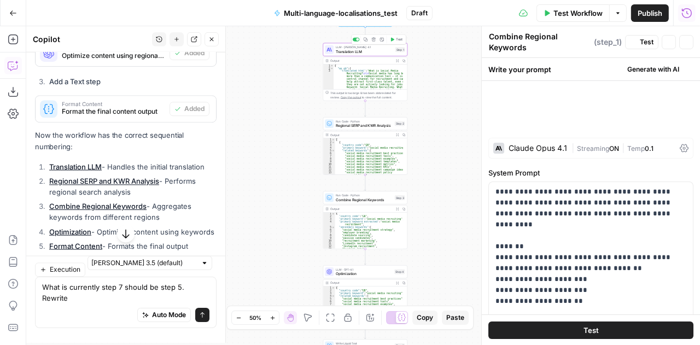
type textarea "Translation LLM"
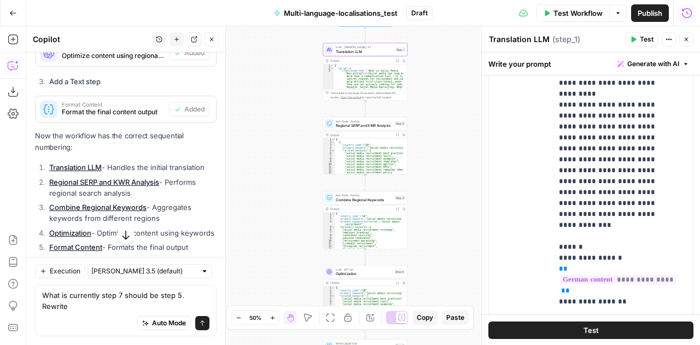
scroll to position [624, 0]
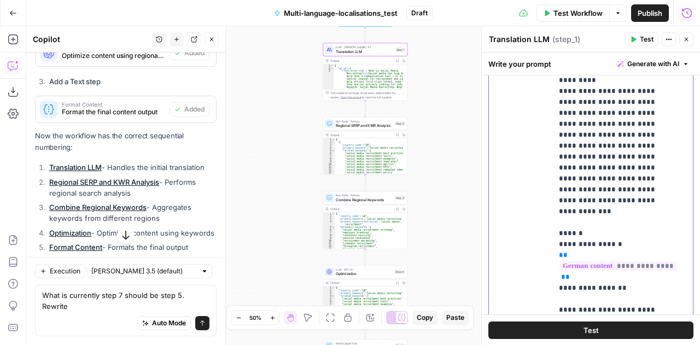
click at [622, 126] on p "**********" at bounding box center [614, 238] width 111 height 525
click at [346, 122] on span "Run Code · Python" at bounding box center [364, 121] width 57 height 4
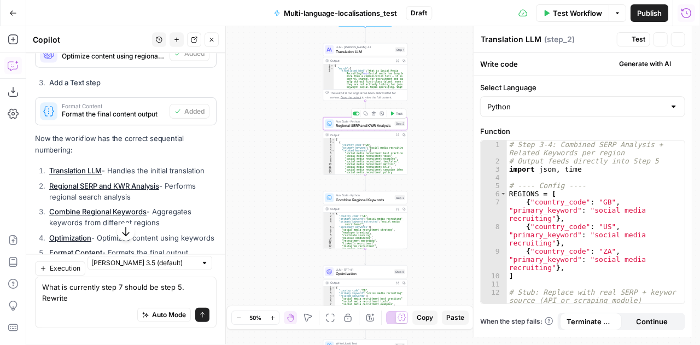
type textarea "Regional SERP and KWR Analysis"
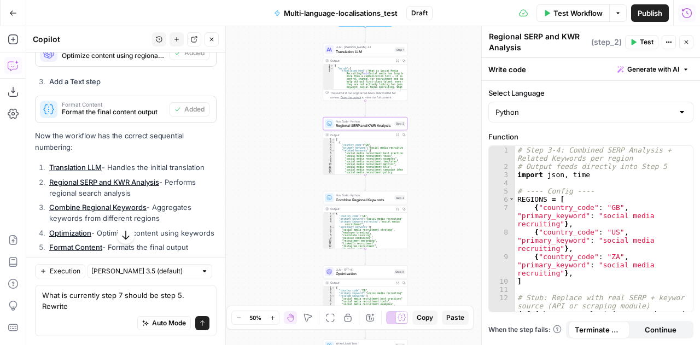
click at [528, 37] on textarea "Regional SERP and KWR Analysis" at bounding box center [539, 42] width 100 height 22
click at [605, 186] on div "# Step 3-4: Combined SERP Analysis + Related Keywords per region # Output feeds…" at bounding box center [600, 250] width 170 height 208
type textarea "**********"
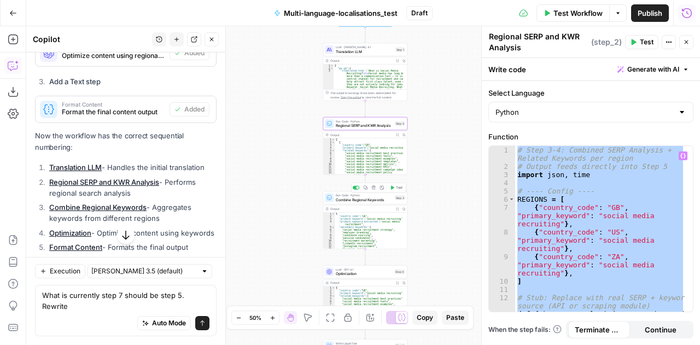
click at [341, 197] on span "Combine Regional Keywords" at bounding box center [364, 199] width 57 height 5
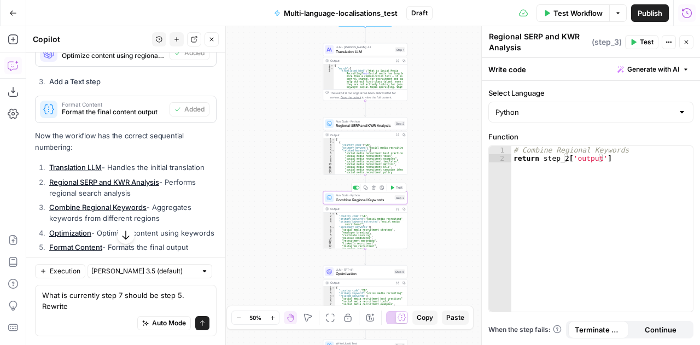
type textarea "Combine Regional Keywords"
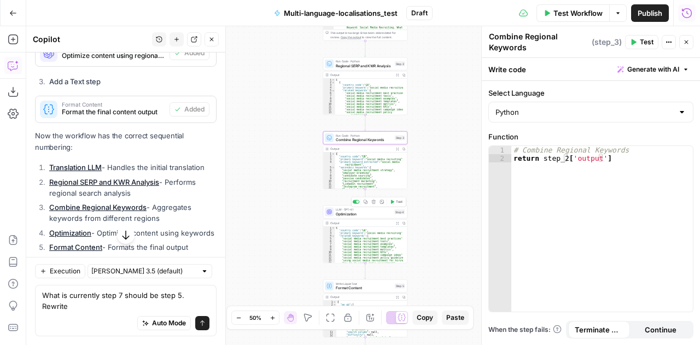
click at [345, 213] on span "Optimization" at bounding box center [364, 213] width 56 height 5
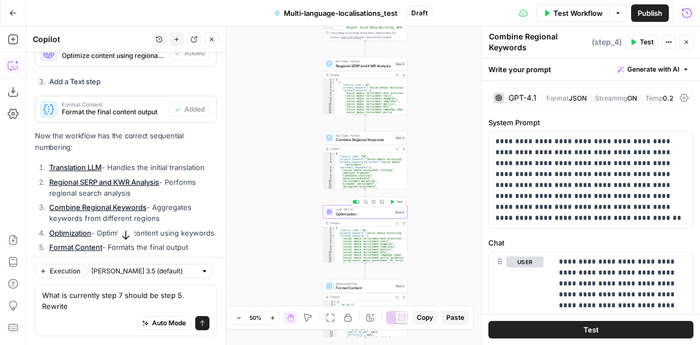
type textarea "Optimization"
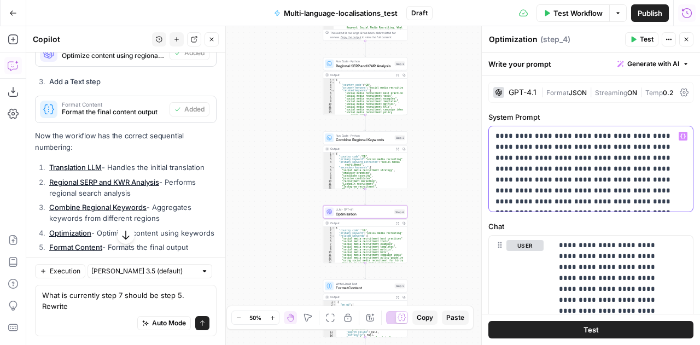
click at [585, 188] on p "**********" at bounding box center [586, 169] width 183 height 77
click at [363, 287] on span "Format Content" at bounding box center [364, 287] width 57 height 5
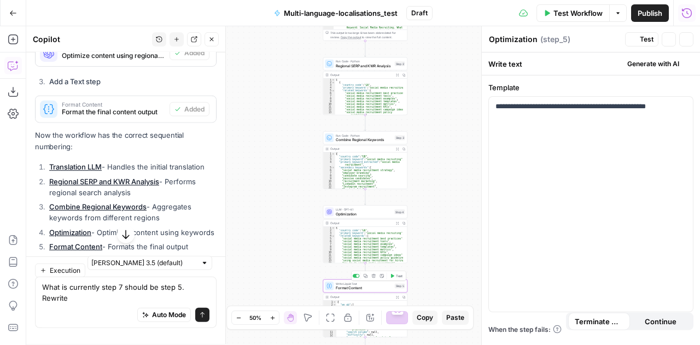
type textarea "Format Content"
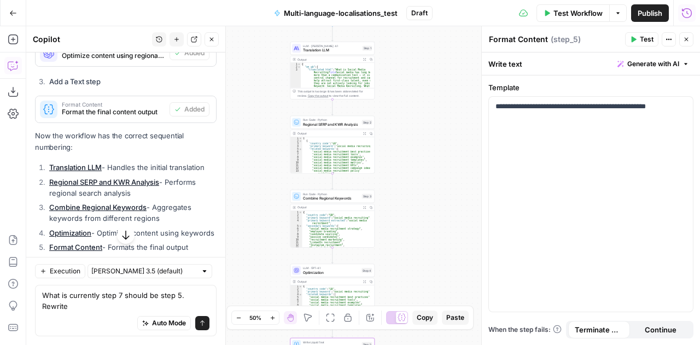
drag, startPoint x: 453, startPoint y: 127, endPoint x: 419, endPoint y: 181, distance: 63.1
click at [419, 181] on div "Workflow Set Inputs Inputs LLM · [PERSON_NAME] Opus 4.1 Translation LLM Step 1 …" at bounding box center [363, 185] width 674 height 319
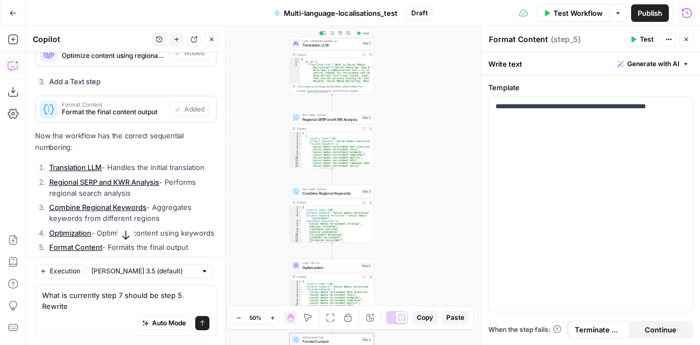
click at [306, 43] on span "Translation LLM" at bounding box center [330, 45] width 57 height 5
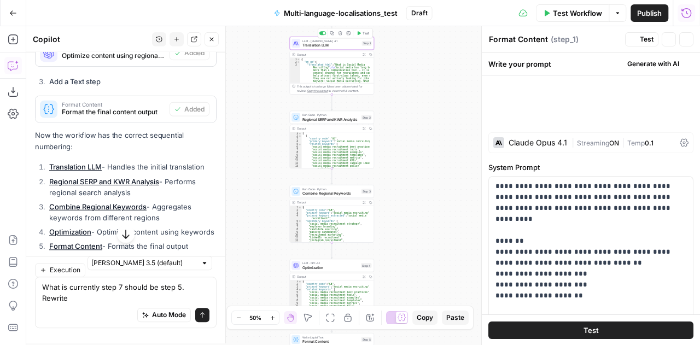
type textarea "Translation LLM"
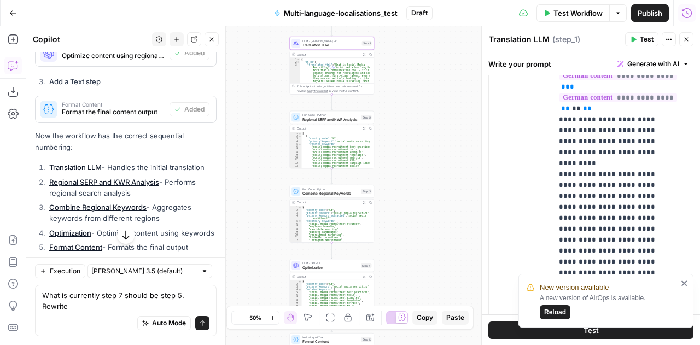
scroll to position [542, 0]
click at [589, 158] on p "**********" at bounding box center [614, 321] width 111 height 525
click at [683, 282] on icon "close" at bounding box center [685, 283] width 8 height 9
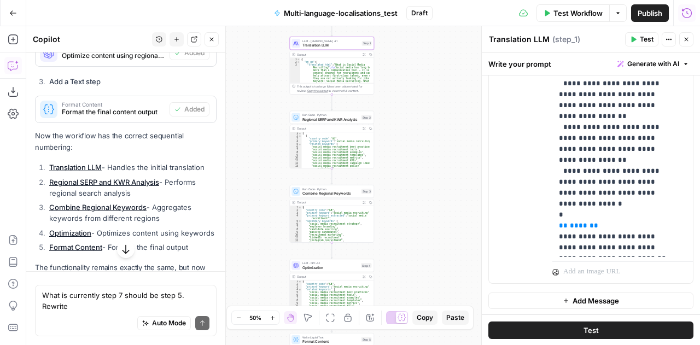
scroll to position [1994, 0]
click at [307, 116] on span "Regional SERP and KWR Analysis" at bounding box center [330, 118] width 57 height 5
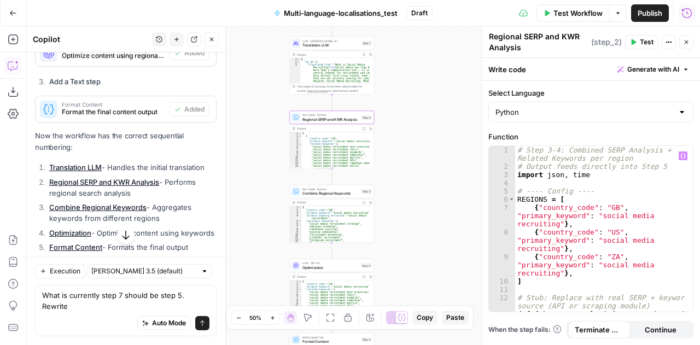
click at [584, 190] on div "# Step 3-4: Combined SERP Analysis + Related Keywords per region # Output feeds…" at bounding box center [600, 250] width 170 height 208
type textarea "**********"
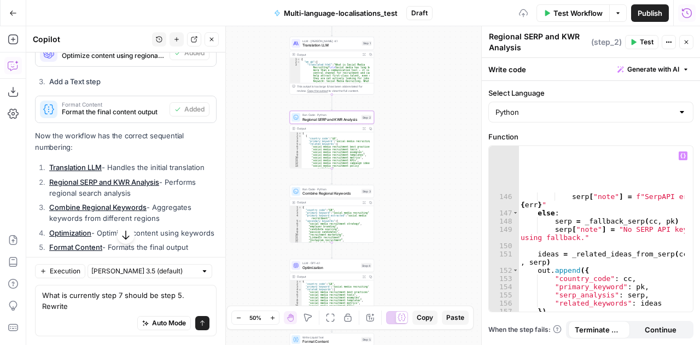
scroll to position [1570, 0]
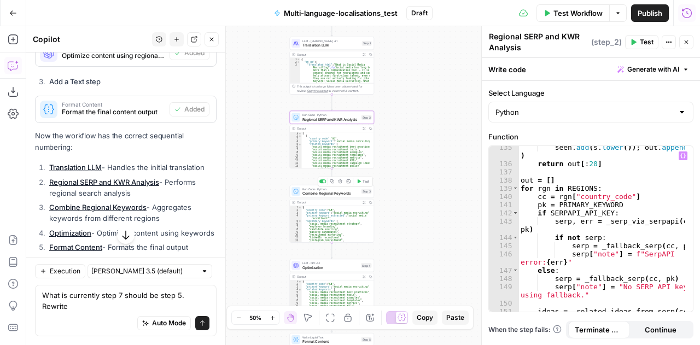
click at [317, 193] on span "Combine Regional Keywords" at bounding box center [330, 193] width 57 height 5
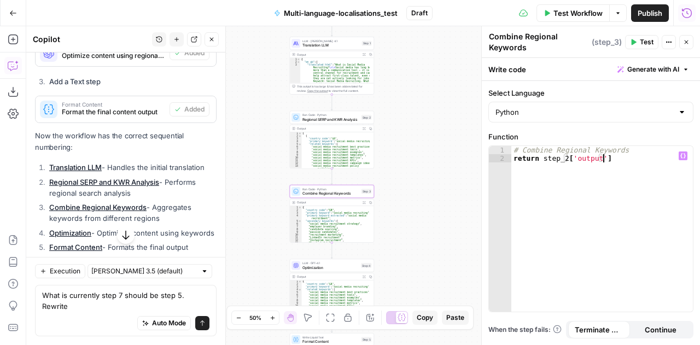
click at [581, 197] on div "# Combine Regional Keywords return step_2 [ 'output' ]" at bounding box center [602, 238] width 182 height 184
type textarea "**********"
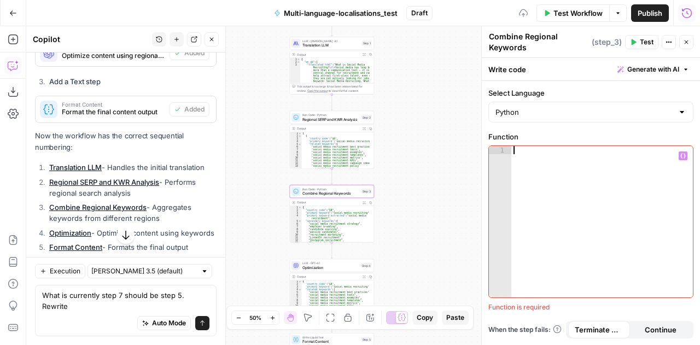
scroll to position [1553, 0]
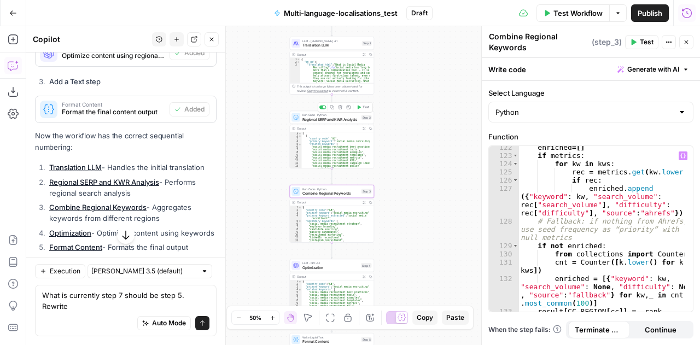
click at [305, 120] on span "Regional SERP and KWR Analysis" at bounding box center [330, 118] width 57 height 5
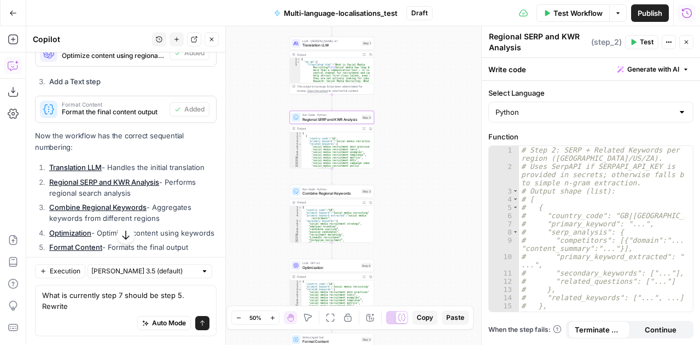
click at [318, 192] on span "Combine Regional Keywords" at bounding box center [330, 193] width 57 height 5
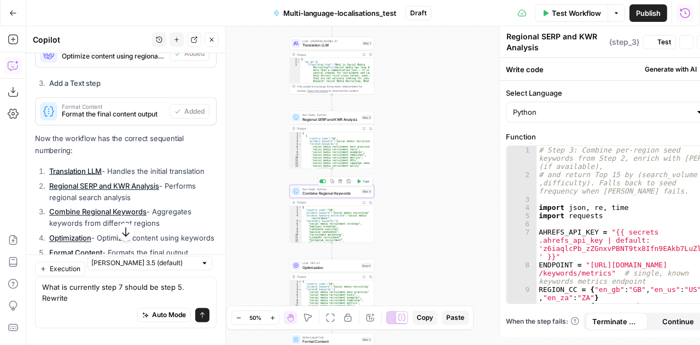
type textarea "Combine Regional Keywords"
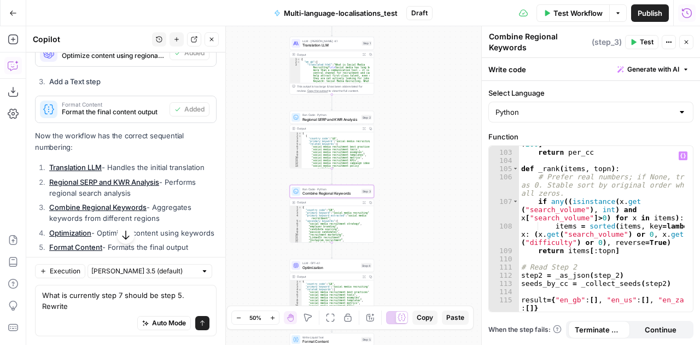
scroll to position [1393, 0]
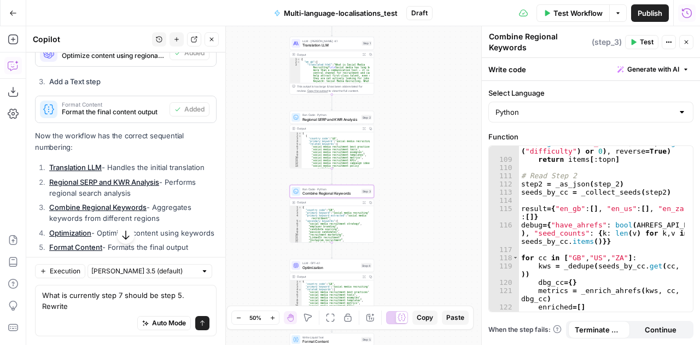
click at [307, 265] on span "Optimization" at bounding box center [330, 267] width 56 height 5
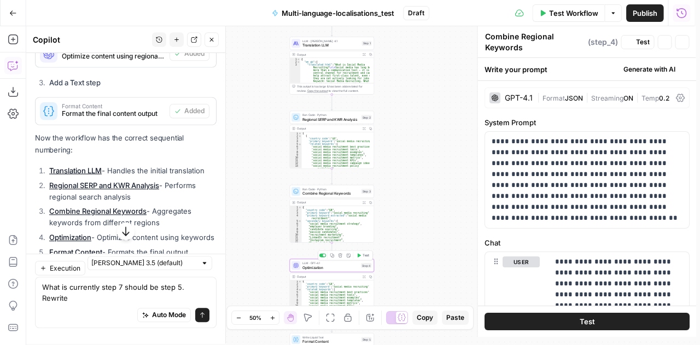
type textarea "Optimization"
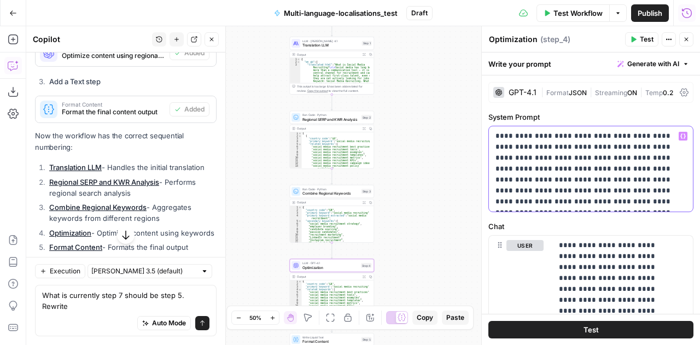
click at [558, 178] on p "**********" at bounding box center [586, 169] width 183 height 77
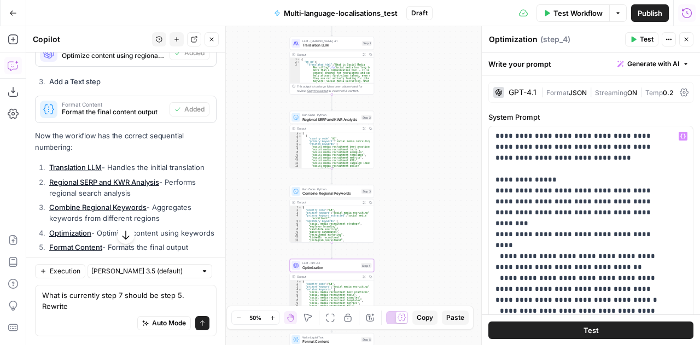
click at [655, 91] on span "Temp" at bounding box center [653, 93] width 17 height 8
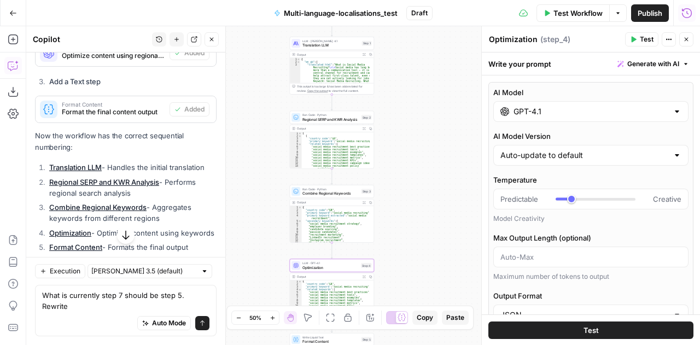
click at [685, 39] on icon "button" at bounding box center [686, 39] width 7 height 7
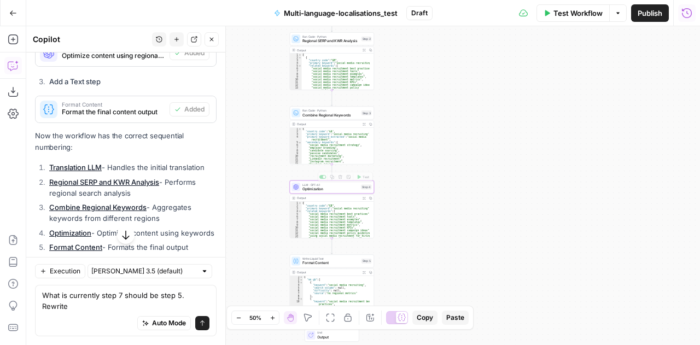
click at [310, 188] on span "Optimization" at bounding box center [330, 188] width 56 height 5
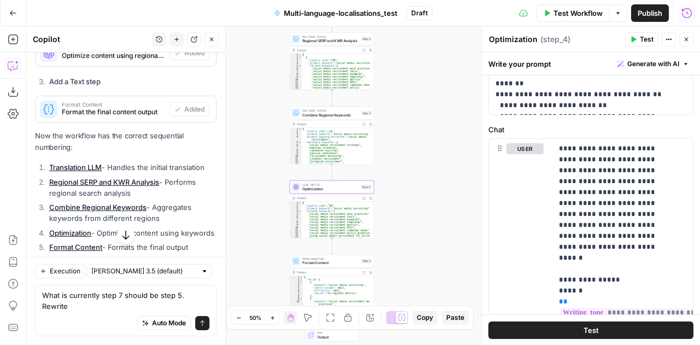
scroll to position [458, 0]
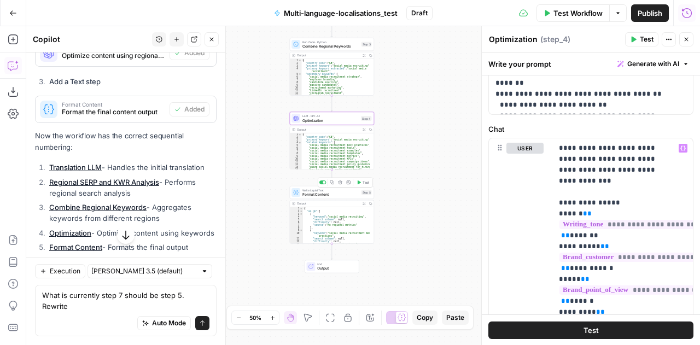
click at [312, 194] on span "Format Content" at bounding box center [330, 194] width 57 height 5
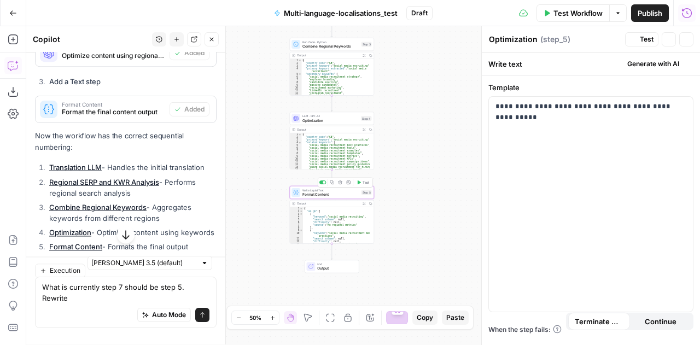
type textarea "Format Content"
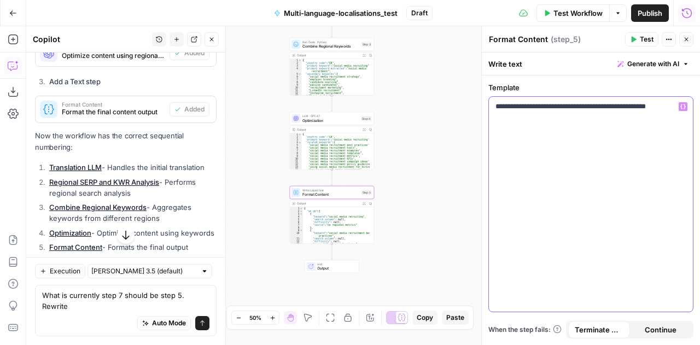
click at [567, 170] on div "**********" at bounding box center [591, 204] width 204 height 215
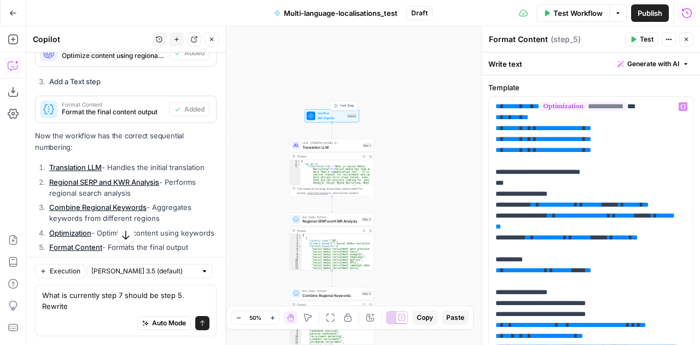
click at [325, 115] on span "Set Inputs" at bounding box center [330, 117] width 27 height 5
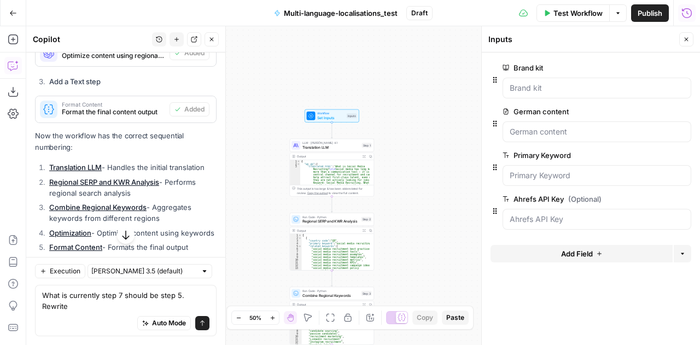
click at [559, 9] on span "Test Workflow" at bounding box center [577, 13] width 49 height 11
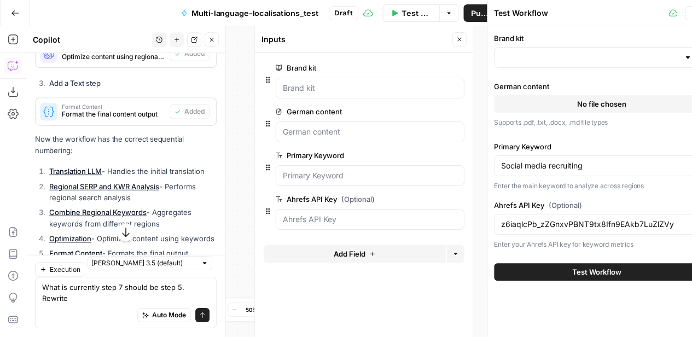
type input "Sage"
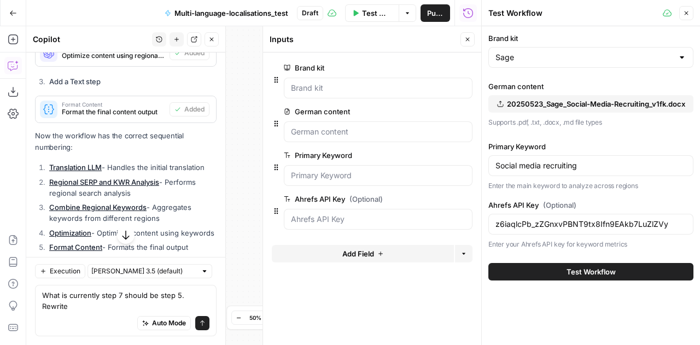
click at [598, 269] on span "Test Workflow" at bounding box center [591, 271] width 49 height 11
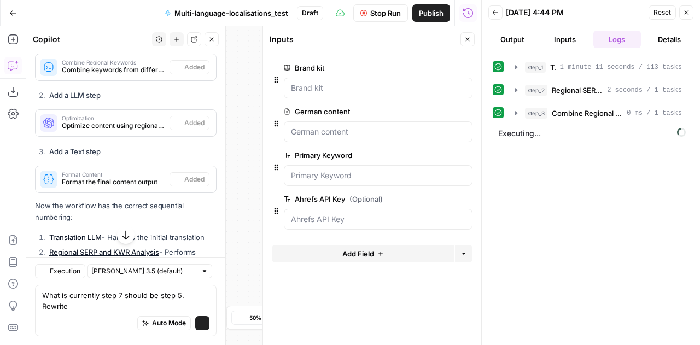
scroll to position [1994, 0]
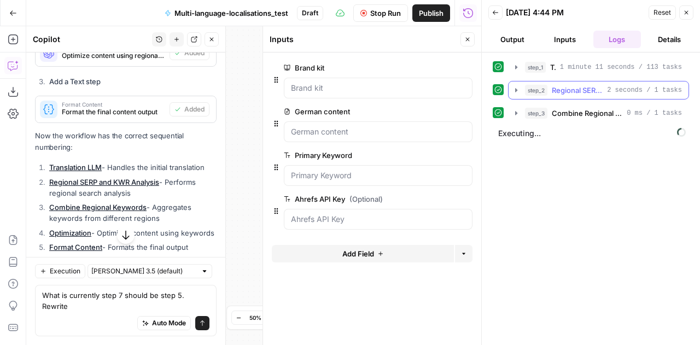
click at [517, 86] on icon "button" at bounding box center [516, 90] width 9 height 9
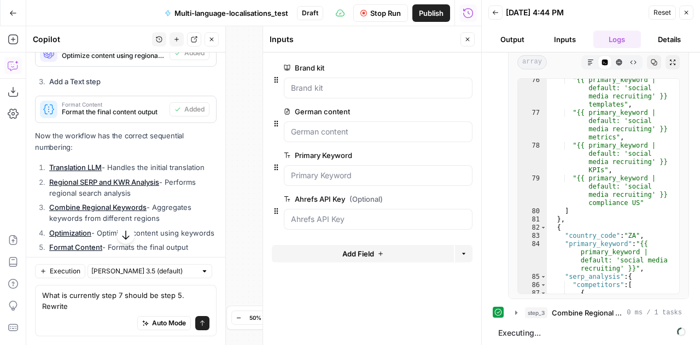
scroll to position [0, 0]
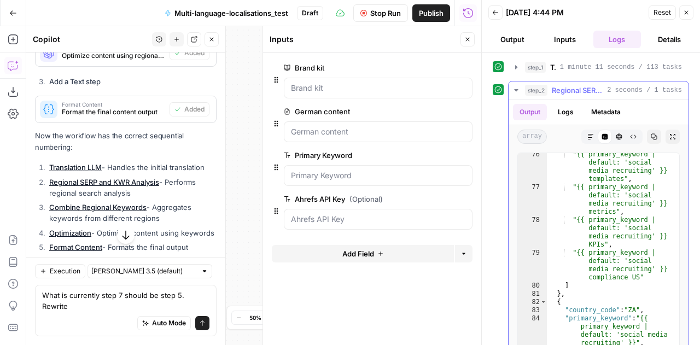
click at [516, 91] on icon "button" at bounding box center [516, 90] width 9 height 9
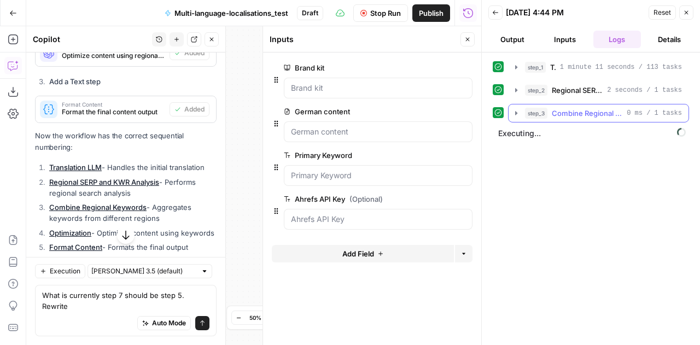
click at [515, 113] on icon "button" at bounding box center [516, 113] width 2 height 4
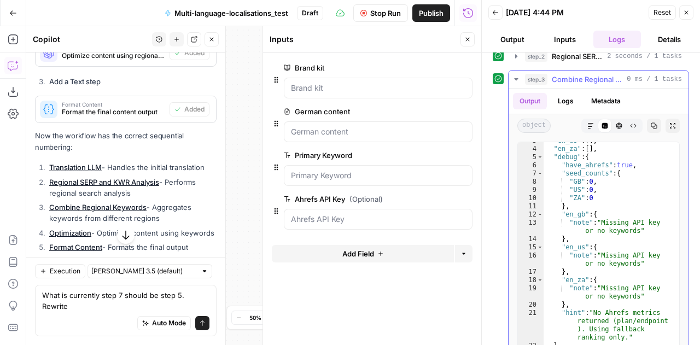
scroll to position [22, 0]
type textarea "**********"
click at [611, 211] on div ""en_us" : [ ] , "en_za" : [ ] , "debug" : { "have_ahrefs" : true , "seed_counts…" at bounding box center [607, 253] width 127 height 232
click at [514, 78] on icon "button" at bounding box center [516, 79] width 4 height 2
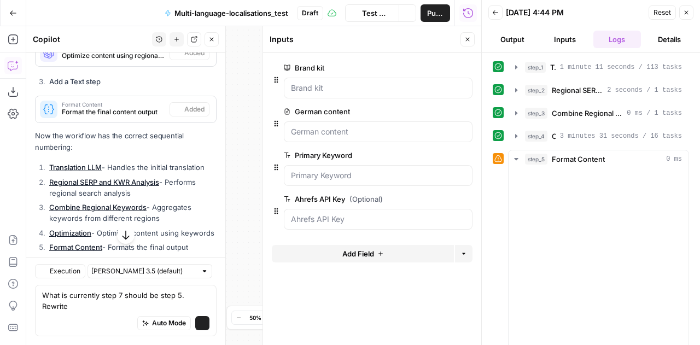
scroll to position [1994, 0]
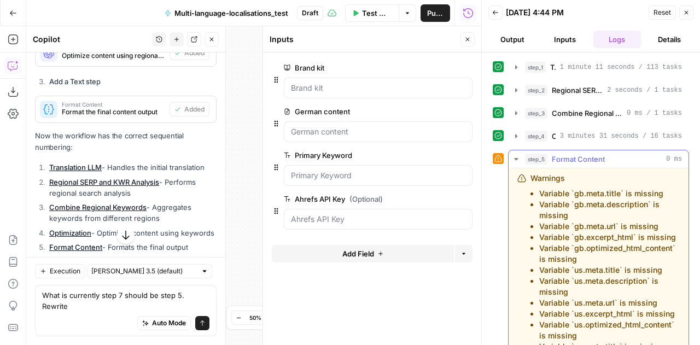
click at [671, 218] on li "Variable `gb.meta.description` is missing" at bounding box center [609, 210] width 141 height 22
click at [514, 157] on icon "button" at bounding box center [516, 159] width 9 height 9
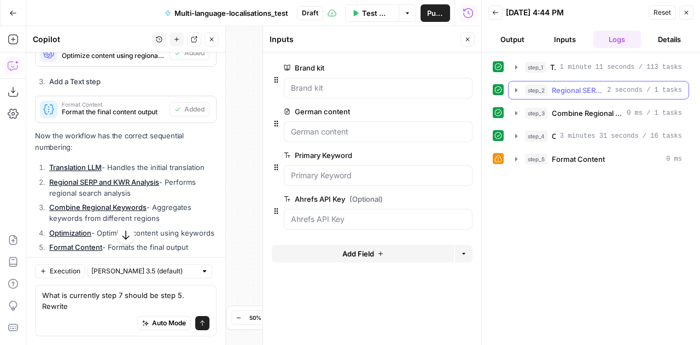
click at [516, 89] on icon "button" at bounding box center [516, 90] width 2 height 4
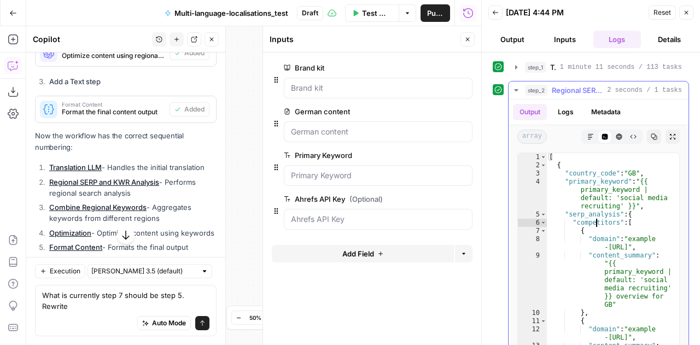
click at [596, 223] on div "[ { "country_code" : "GB" , "primary_keyword" : "{{ primary_keyword | default: …" at bounding box center [609, 293] width 124 height 281
type textarea "* *"
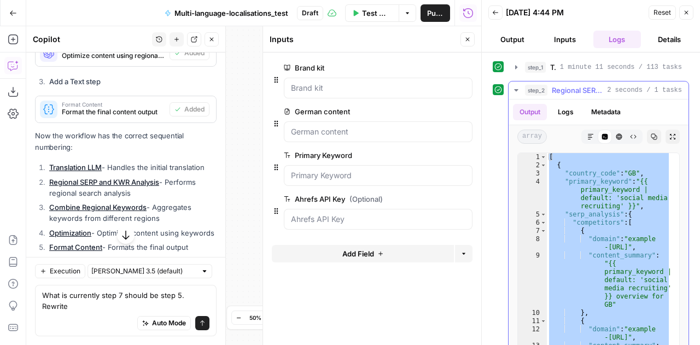
click at [516, 89] on icon "button" at bounding box center [516, 90] width 4 height 2
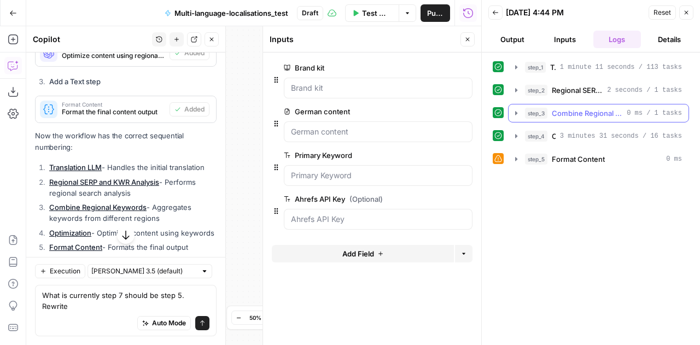
click at [515, 112] on icon "button" at bounding box center [516, 113] width 2 height 4
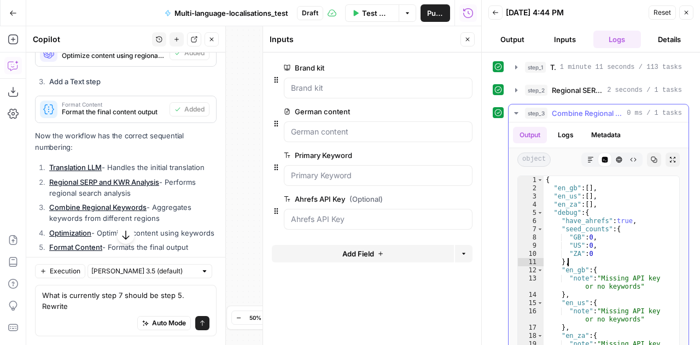
click at [623, 259] on div "{ "en_gb" : [ ] , "en_us" : [ ] , "en_za" : [ ] , "debug" : { "have_ahrefs" : t…" at bounding box center [607, 292] width 127 height 232
type textarea "* *"
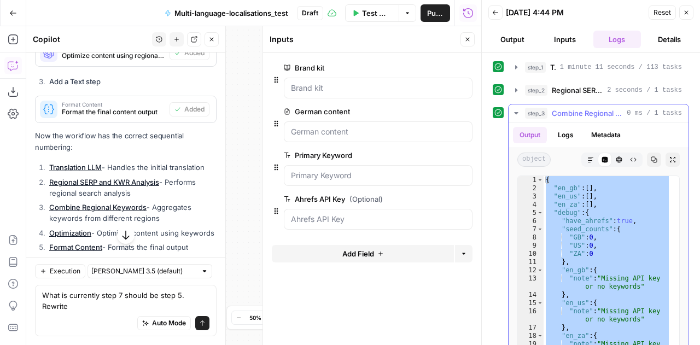
click at [516, 113] on icon "button" at bounding box center [516, 113] width 4 height 2
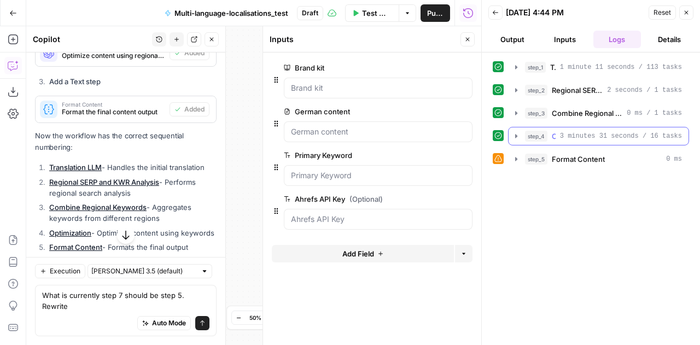
click at [514, 133] on icon "button" at bounding box center [516, 136] width 9 height 9
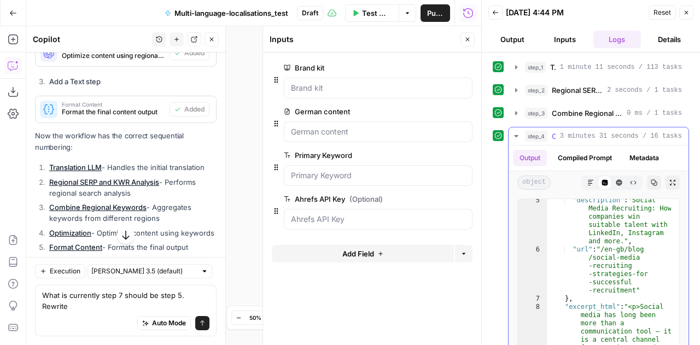
scroll to position [115, 0]
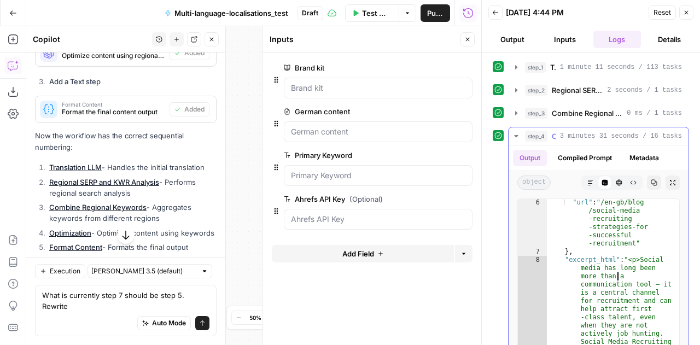
type textarea "* *"
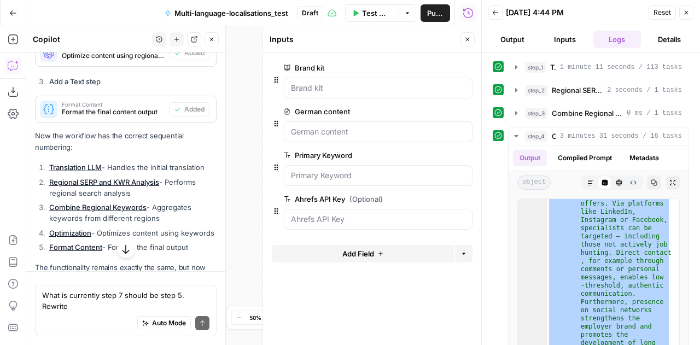
scroll to position [1994, 0]
click at [515, 112] on icon "button" at bounding box center [516, 113] width 2 height 4
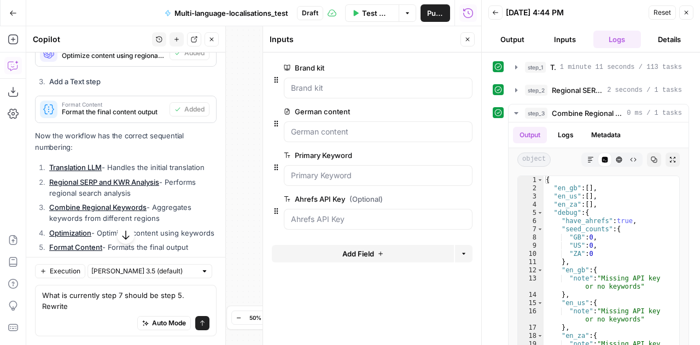
click at [513, 34] on button "Output" at bounding box center [512, 39] width 48 height 17
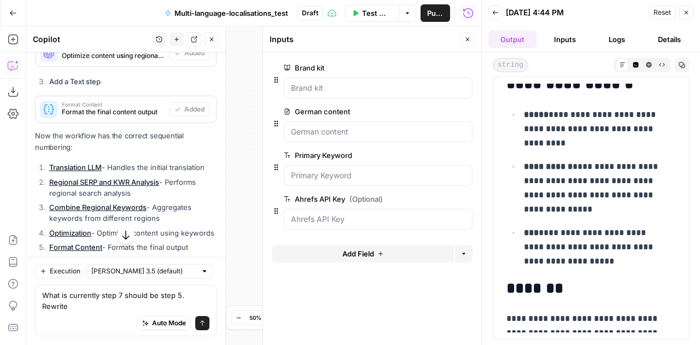
scroll to position [0, 0]
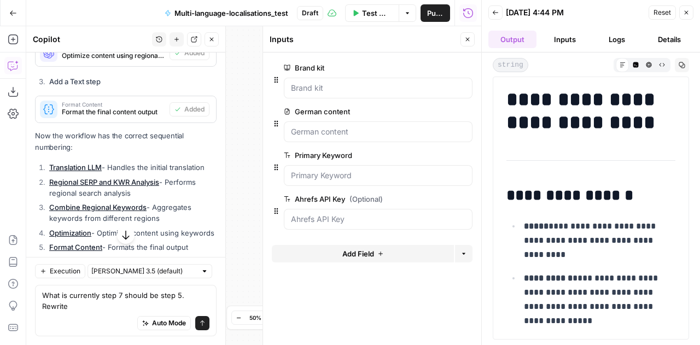
click at [501, 11] on button "Back" at bounding box center [495, 12] width 14 height 14
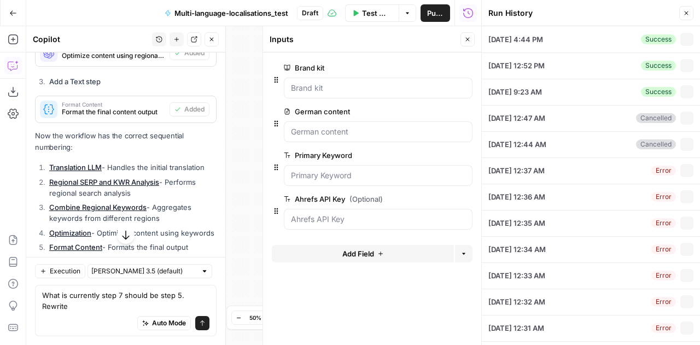
type input "Sage"
type input "Social media recruiting"
type input "z6iaqlcPb_zZGnxvPBNT9tx8Ifn9EAkb7LuZlZVy"
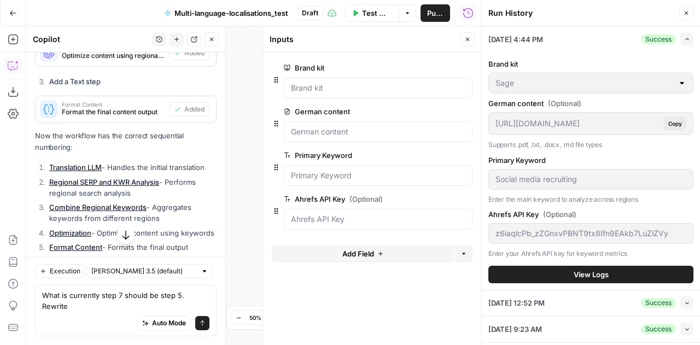
click at [607, 9] on div "Run History" at bounding box center [582, 13] width 188 height 11
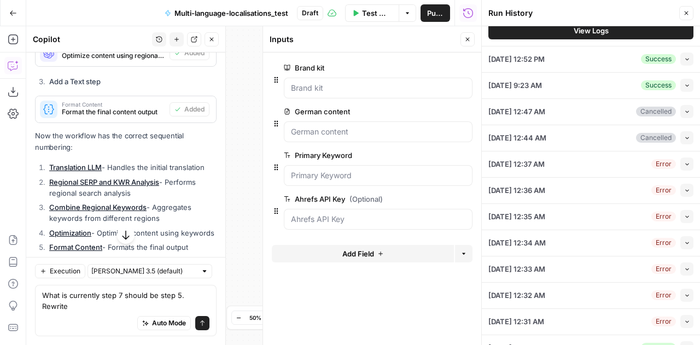
scroll to position [243, 0]
click at [684, 161] on icon "button" at bounding box center [687, 164] width 6 height 6
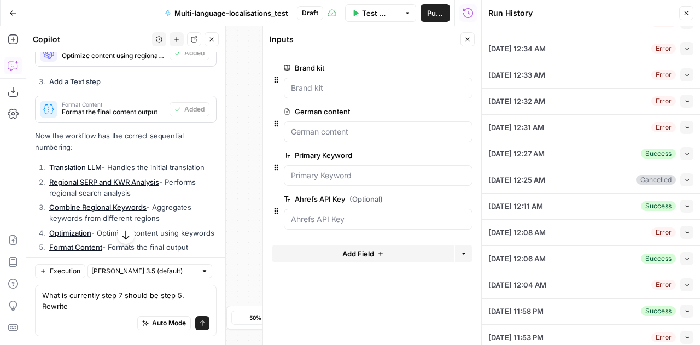
scroll to position [438, 0]
click at [684, 126] on icon "button" at bounding box center [687, 127] width 6 height 6
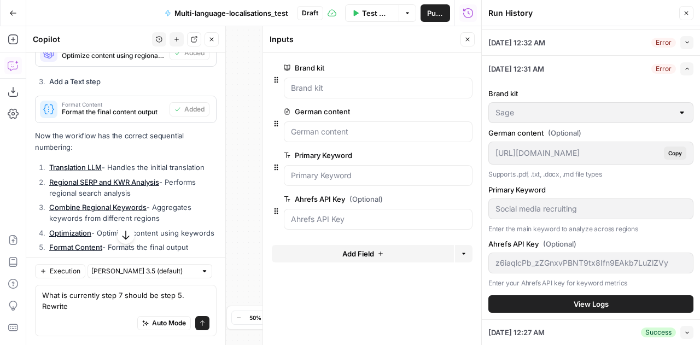
scroll to position [264, 0]
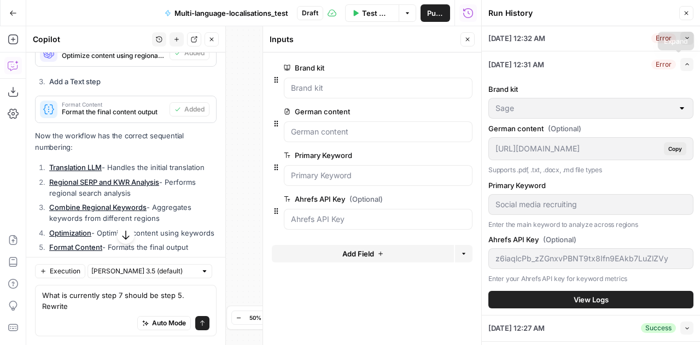
click at [684, 61] on icon "button" at bounding box center [687, 64] width 6 height 6
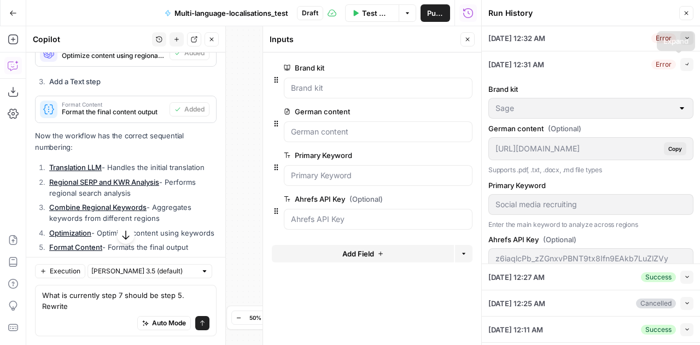
scroll to position [202, 0]
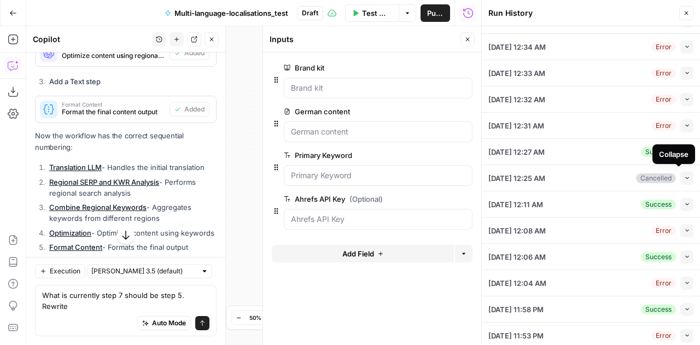
click at [684, 178] on button "Collapse" at bounding box center [686, 178] width 13 height 13
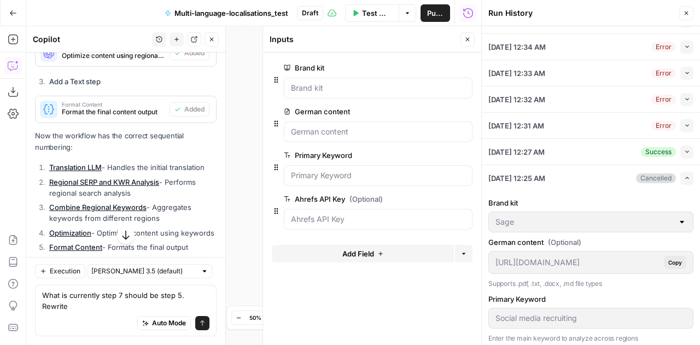
click at [684, 178] on button "Expand" at bounding box center [686, 178] width 13 height 13
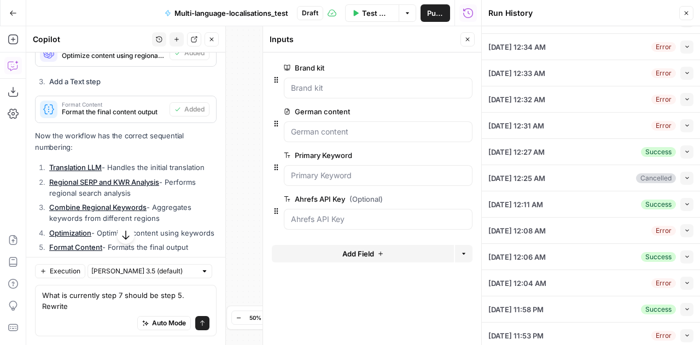
click at [684, 332] on icon "button" at bounding box center [687, 335] width 6 height 6
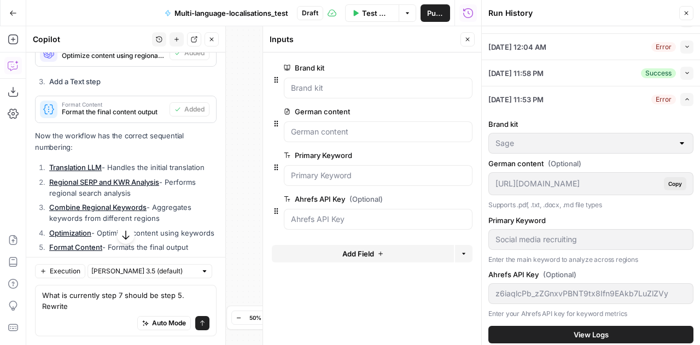
scroll to position [0, 0]
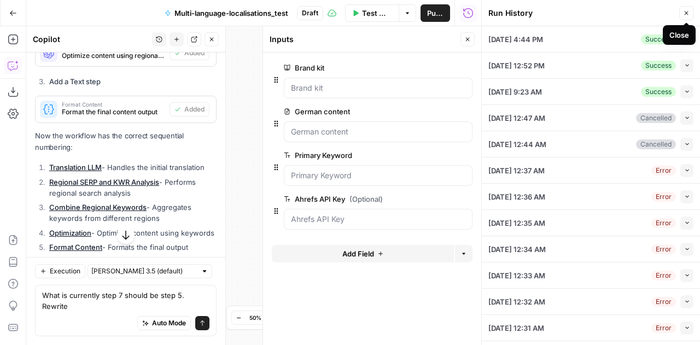
click at [687, 10] on icon "button" at bounding box center [686, 13] width 7 height 7
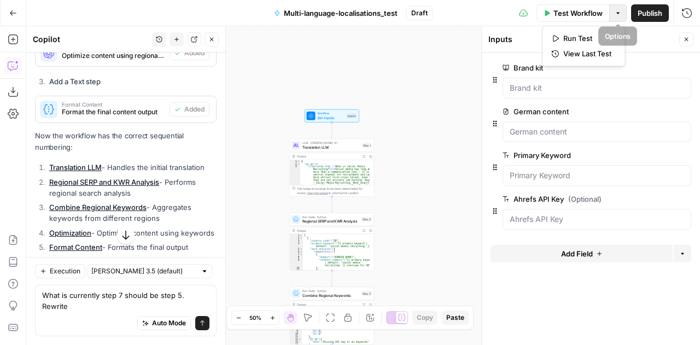
click at [617, 8] on button "Options" at bounding box center [617, 12] width 17 height 17
click at [582, 52] on span "View Last Test" at bounding box center [587, 53] width 48 height 11
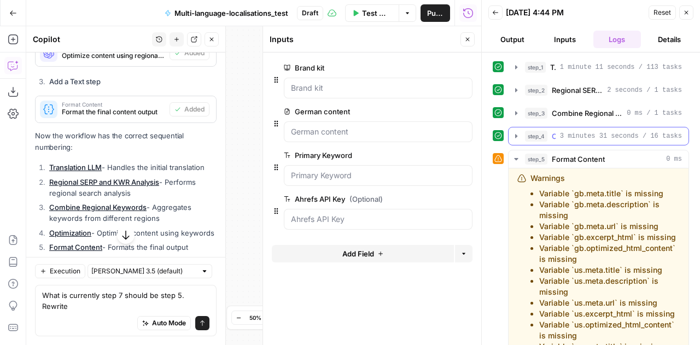
click at [516, 135] on icon "button" at bounding box center [516, 136] width 2 height 4
